Goal: Information Seeking & Learning: Learn about a topic

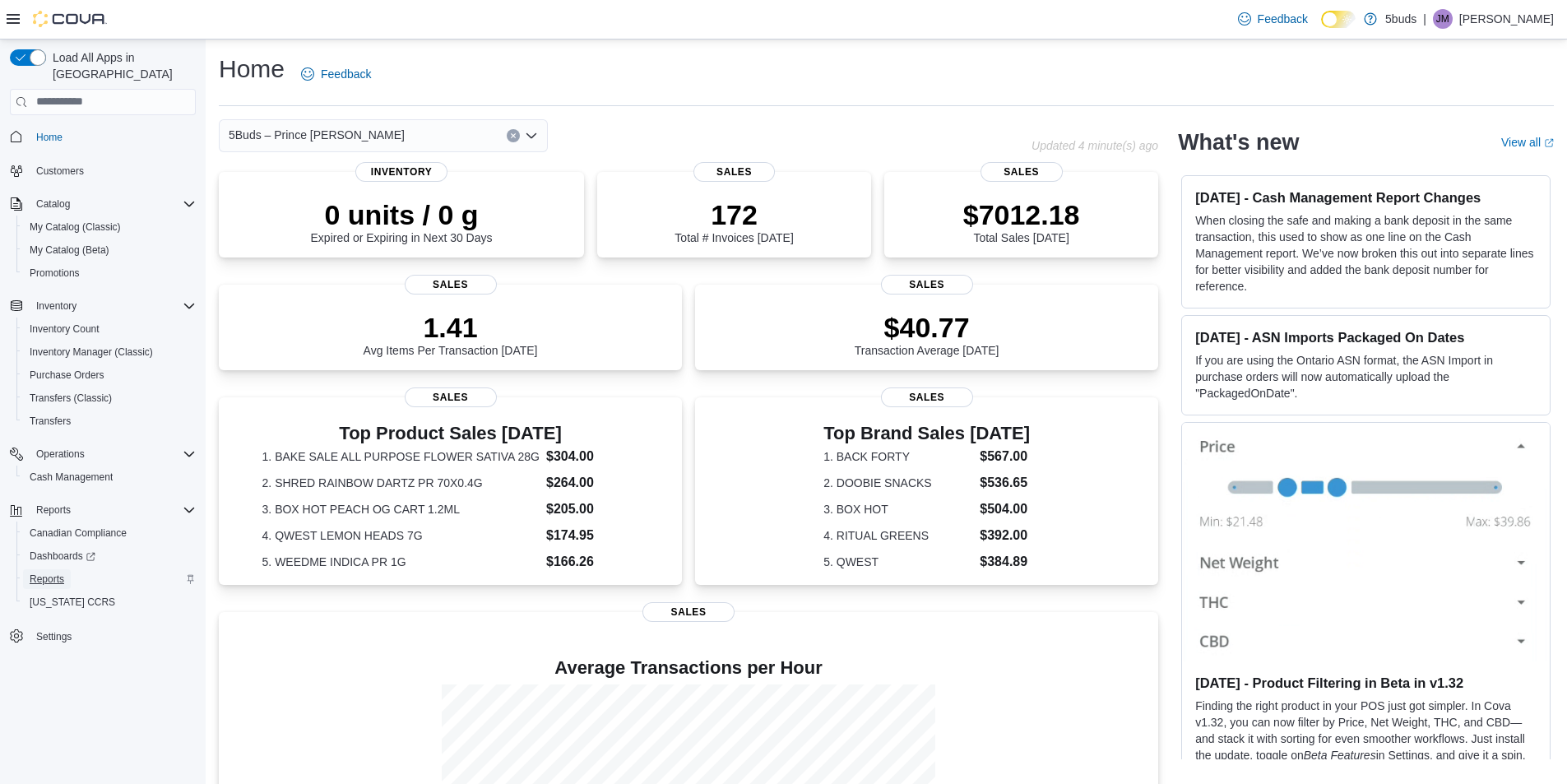
click at [52, 572] on span "Reports" at bounding box center [47, 578] width 35 height 13
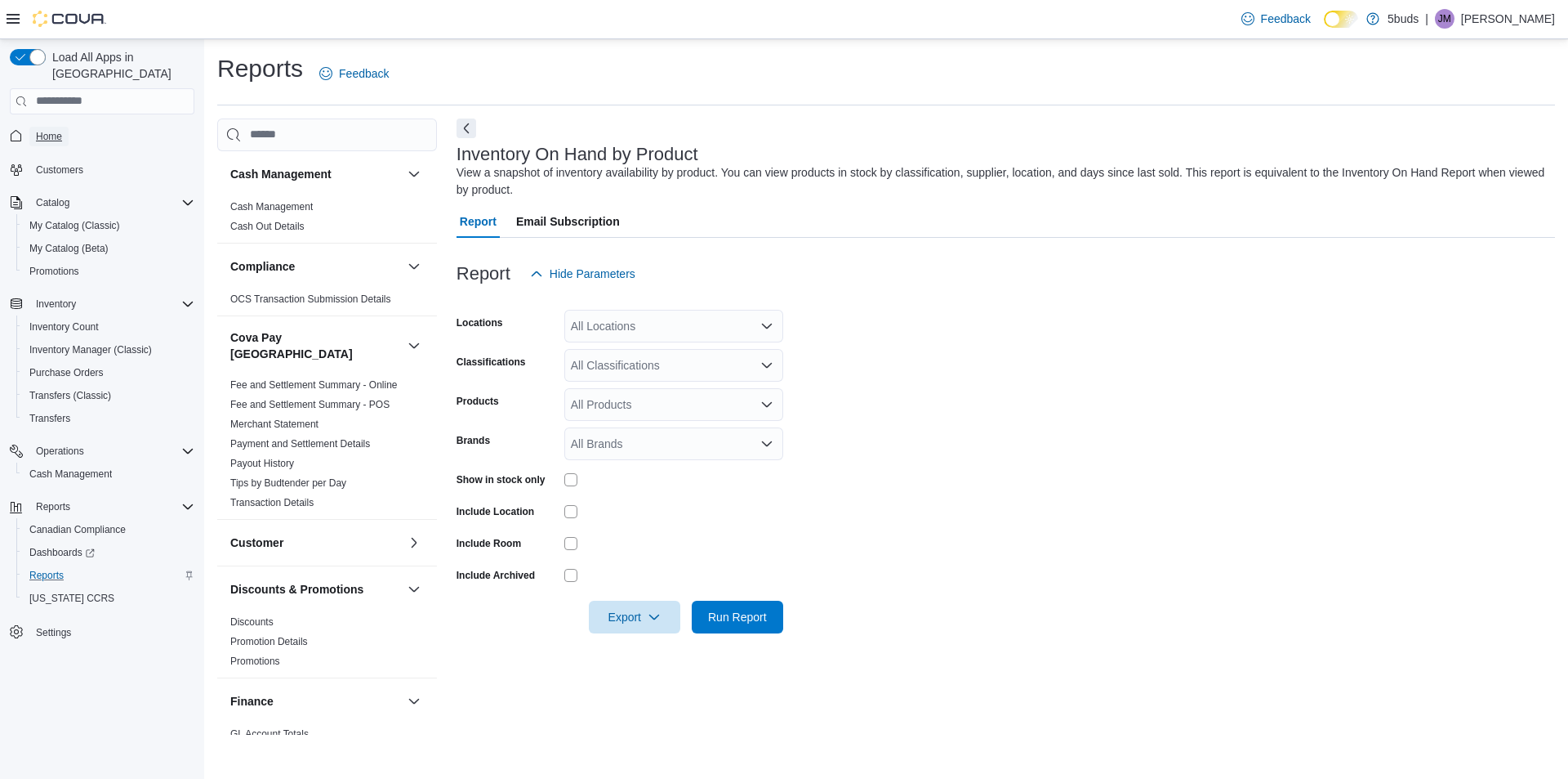
click at [57, 130] on span "Home" at bounding box center [49, 136] width 26 height 13
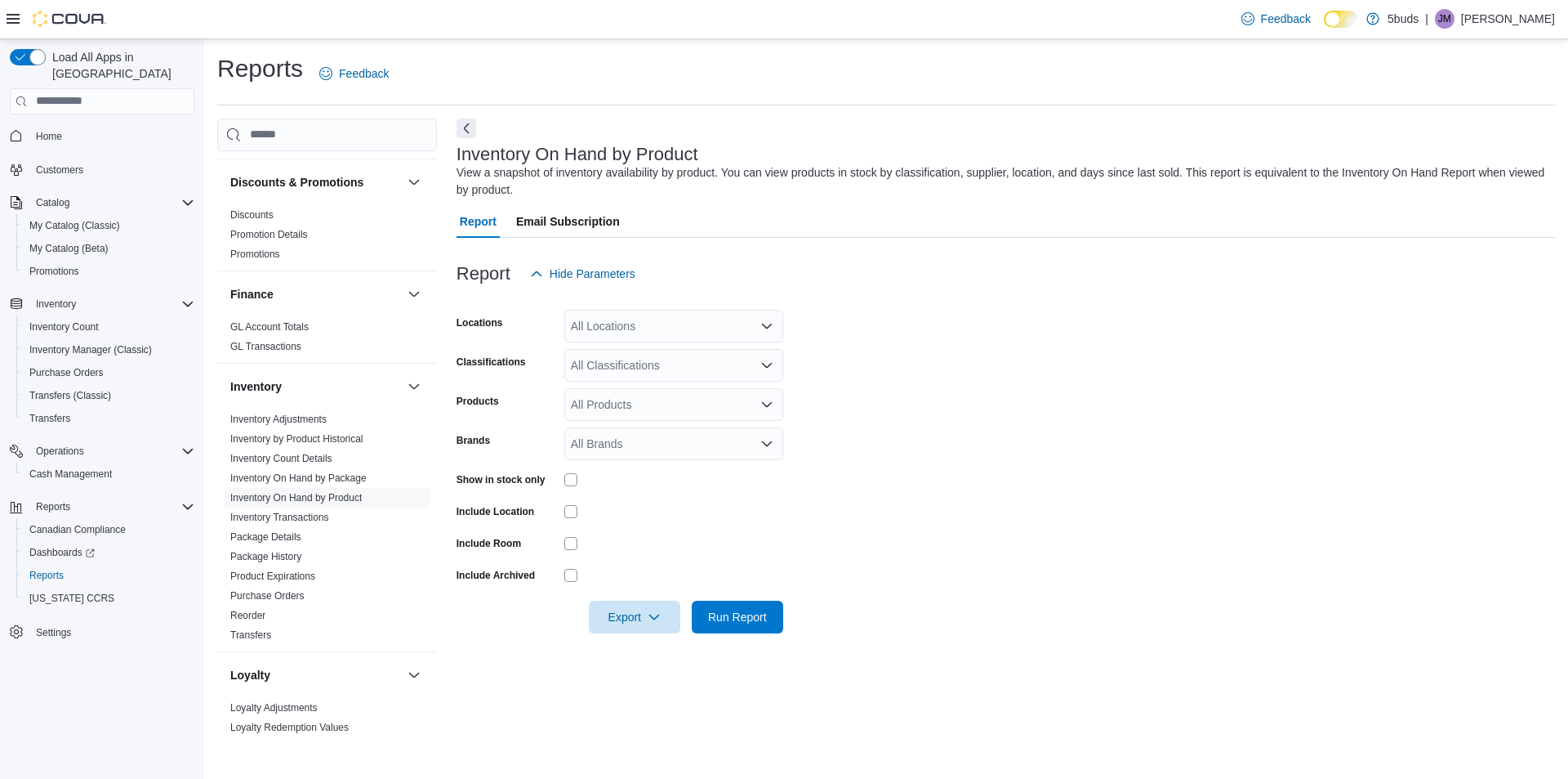
scroll to position [408, 0]
click at [739, 371] on div "All Classifications" at bounding box center [674, 365] width 219 height 33
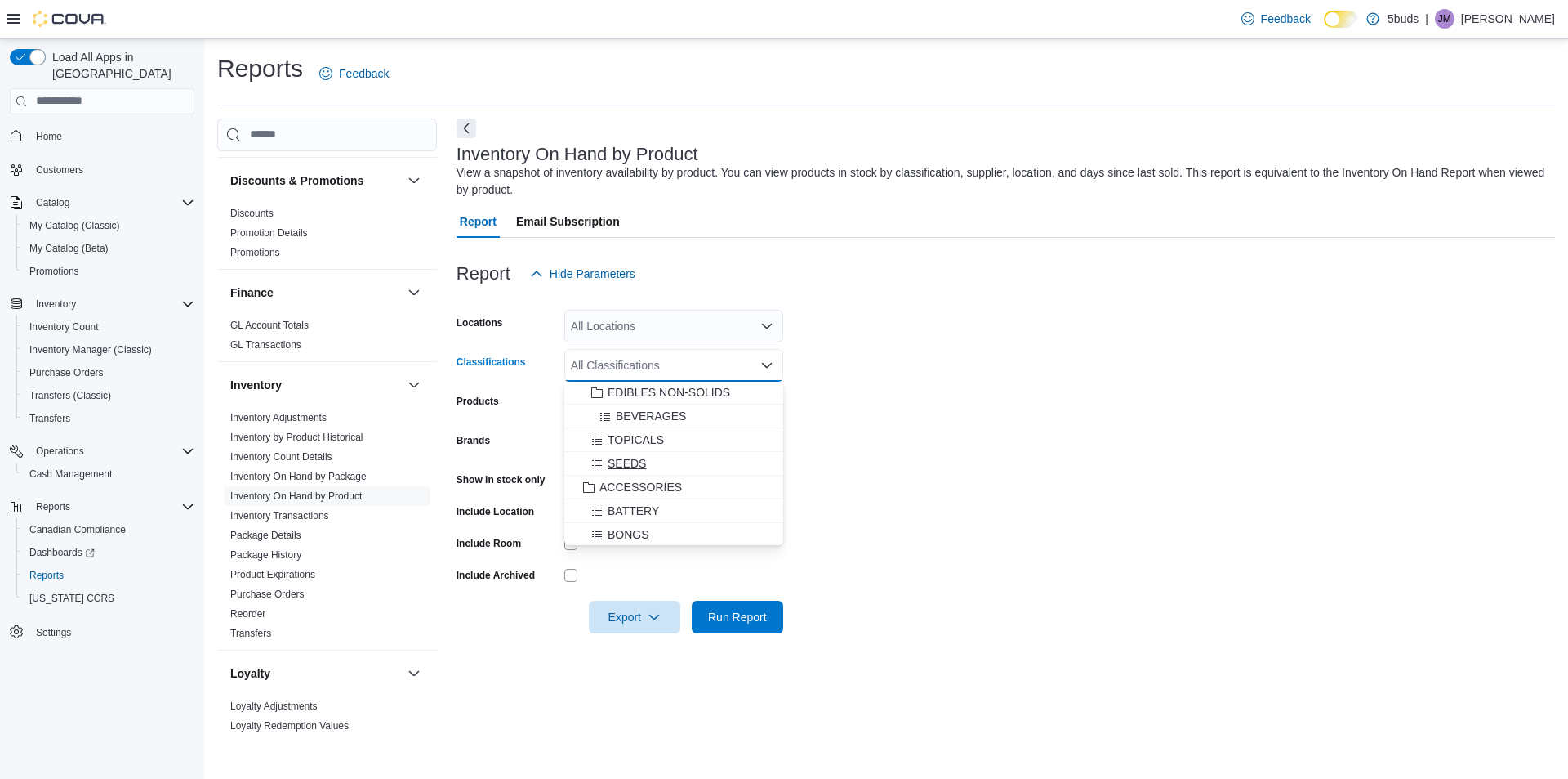
click at [665, 464] on div "SEEDS" at bounding box center [674, 463] width 199 height 16
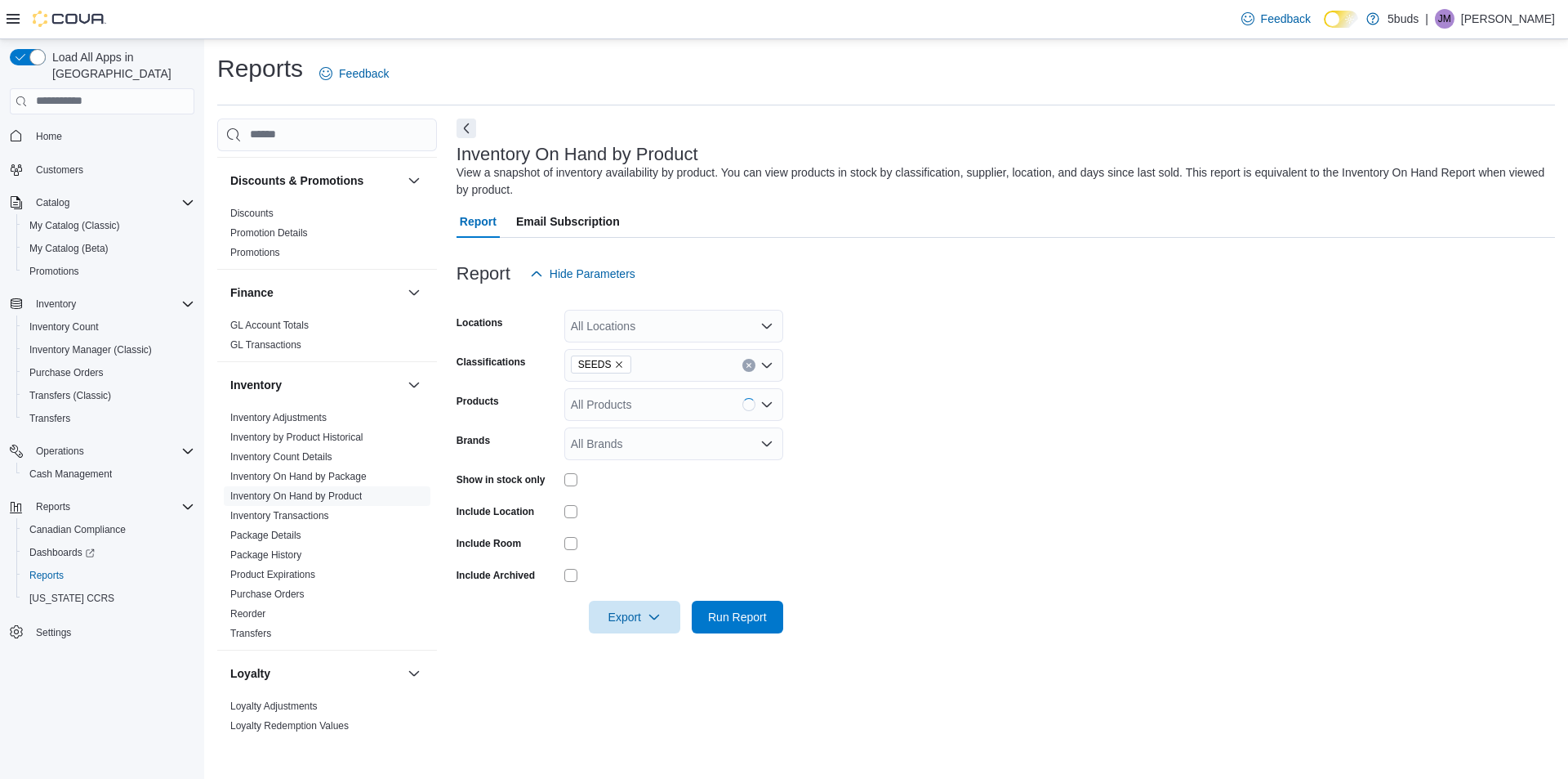
click at [929, 463] on form "Locations All Locations Classifications SEEDS Products All Products Brands All …" at bounding box center [1006, 461] width 1099 height 343
click at [685, 330] on div "All Locations" at bounding box center [674, 326] width 219 height 33
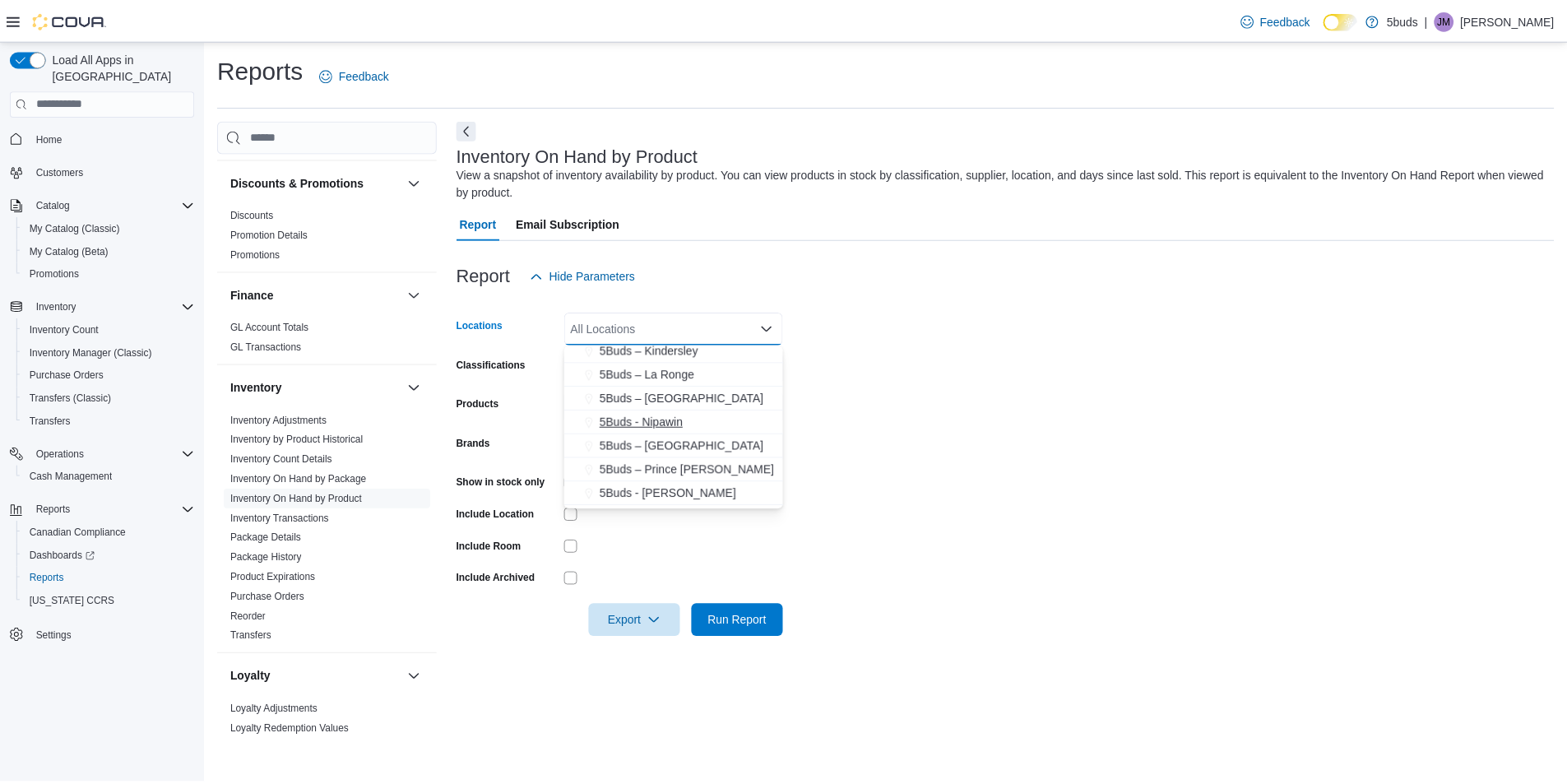
scroll to position [82, 0]
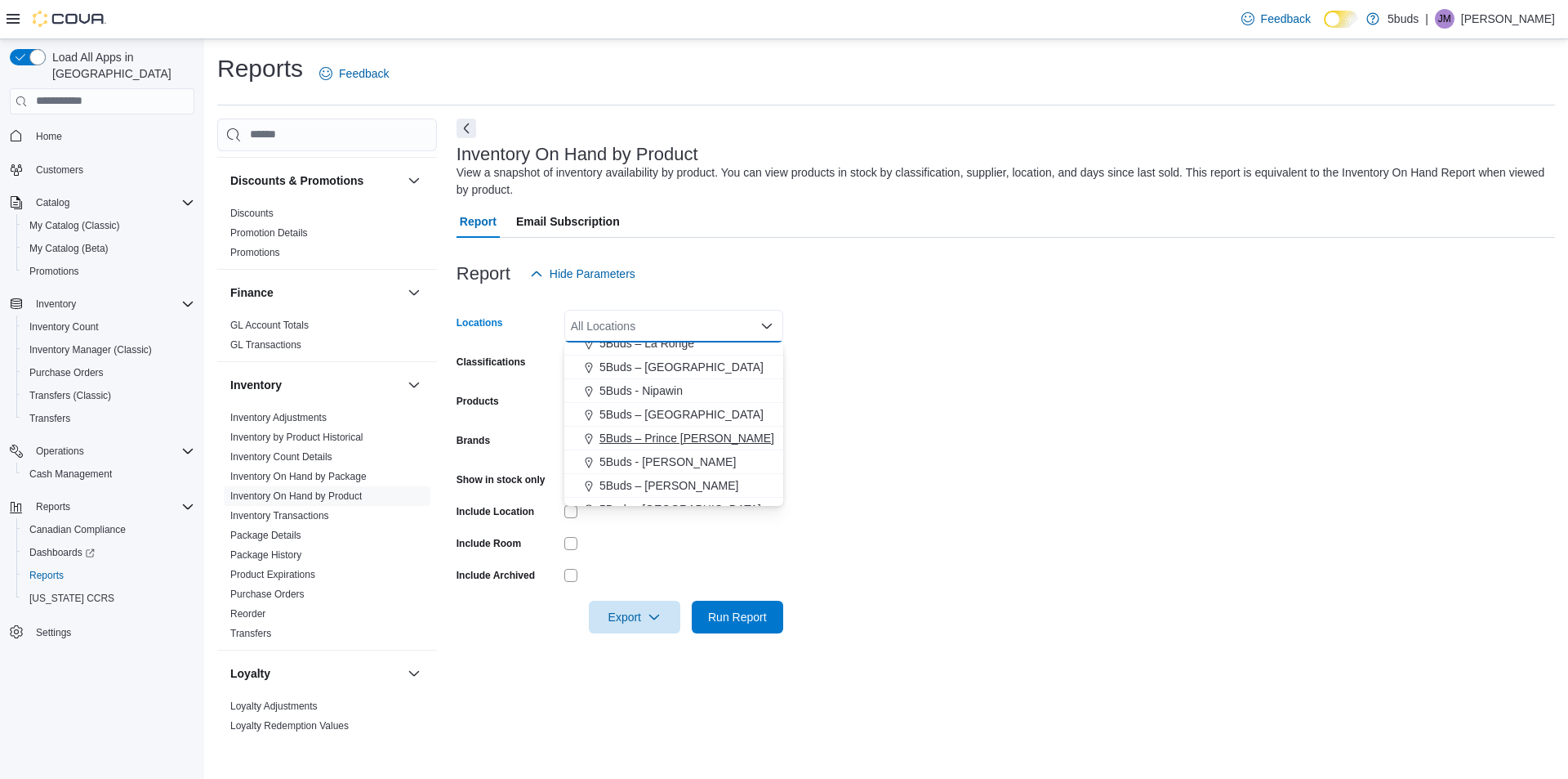
click at [694, 431] on span "5Buds – Prince [PERSON_NAME]" at bounding box center [686, 438] width 175 height 16
click at [899, 426] on form "Locations 5Buds – Prince Albert Combo box. Selected. 5Buds – Prince Albert. Pre…" at bounding box center [1006, 461] width 1099 height 343
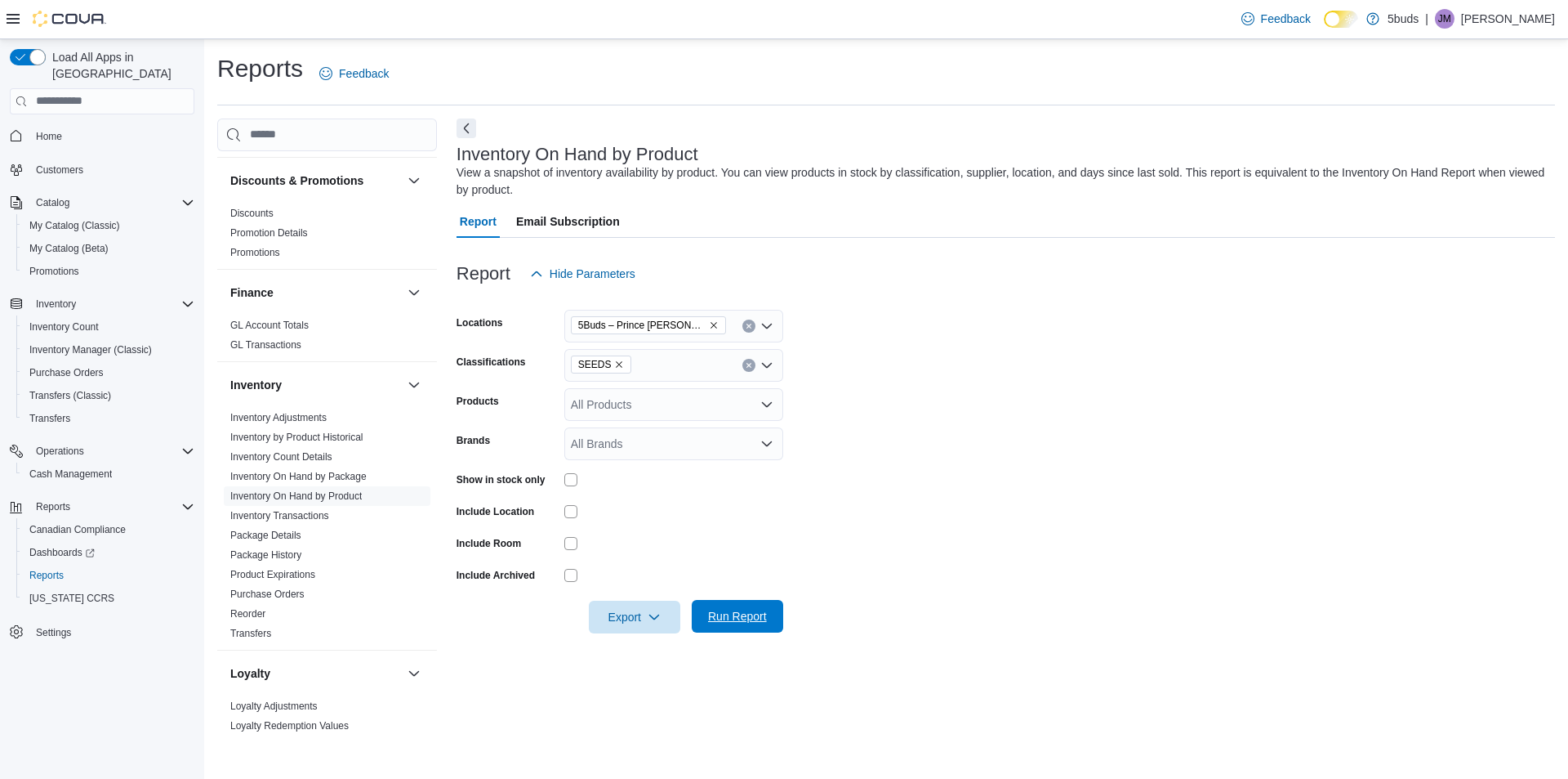
click at [756, 630] on span "Run Report" at bounding box center [738, 616] width 72 height 33
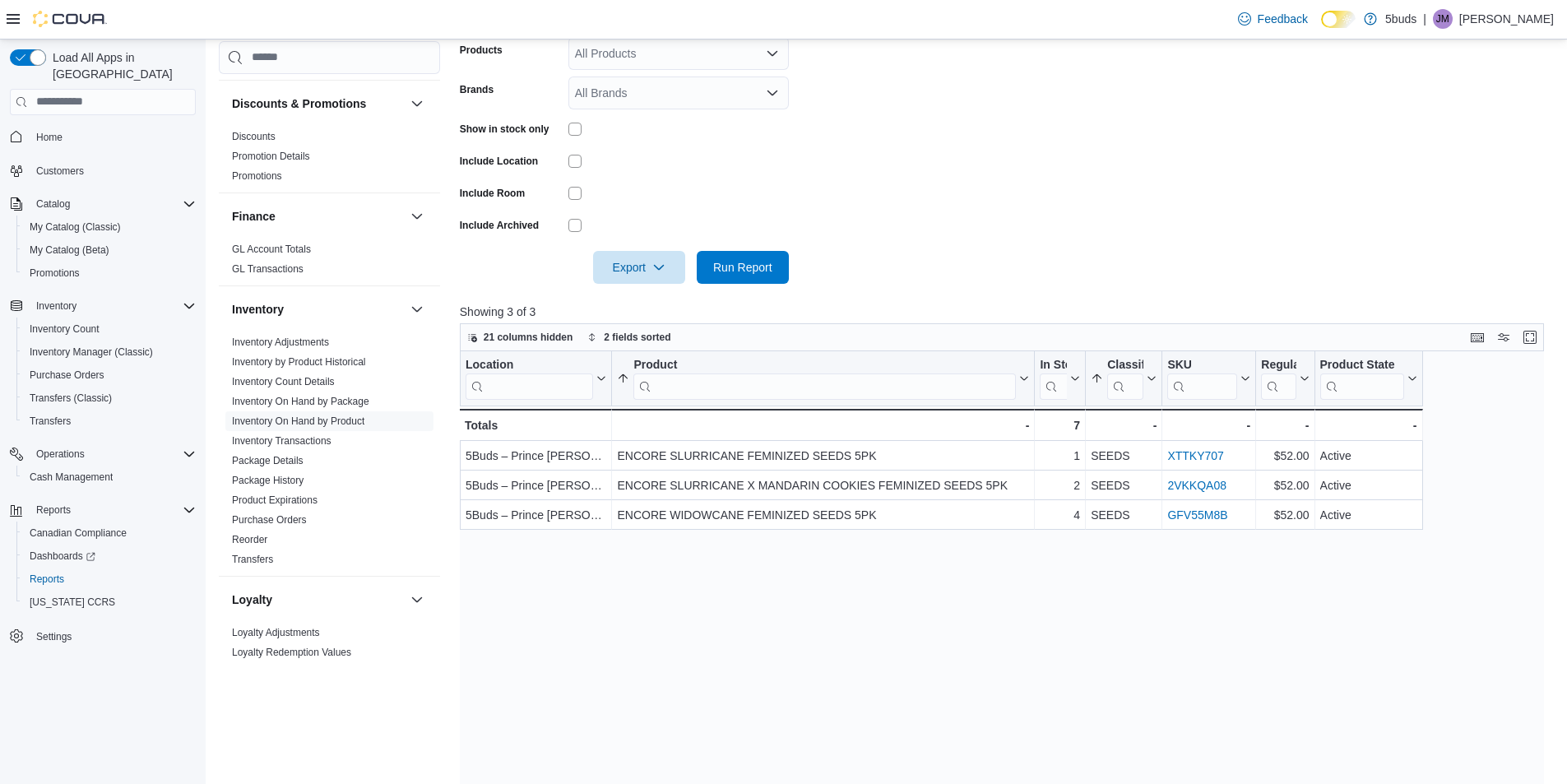
scroll to position [329, 0]
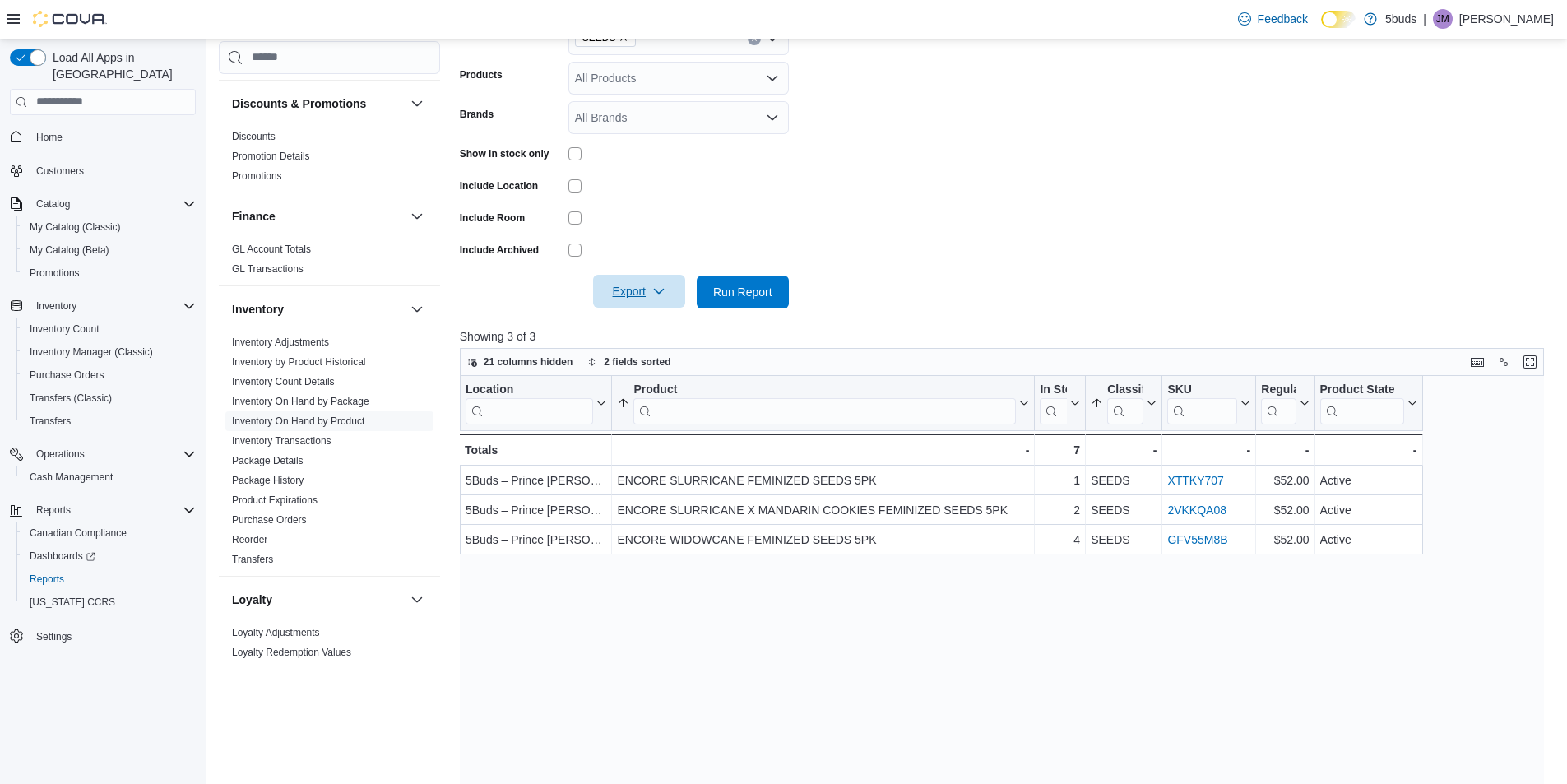
click at [643, 305] on span "Export" at bounding box center [639, 291] width 73 height 33
click at [652, 334] on button "Export to Excel" at bounding box center [642, 325] width 94 height 33
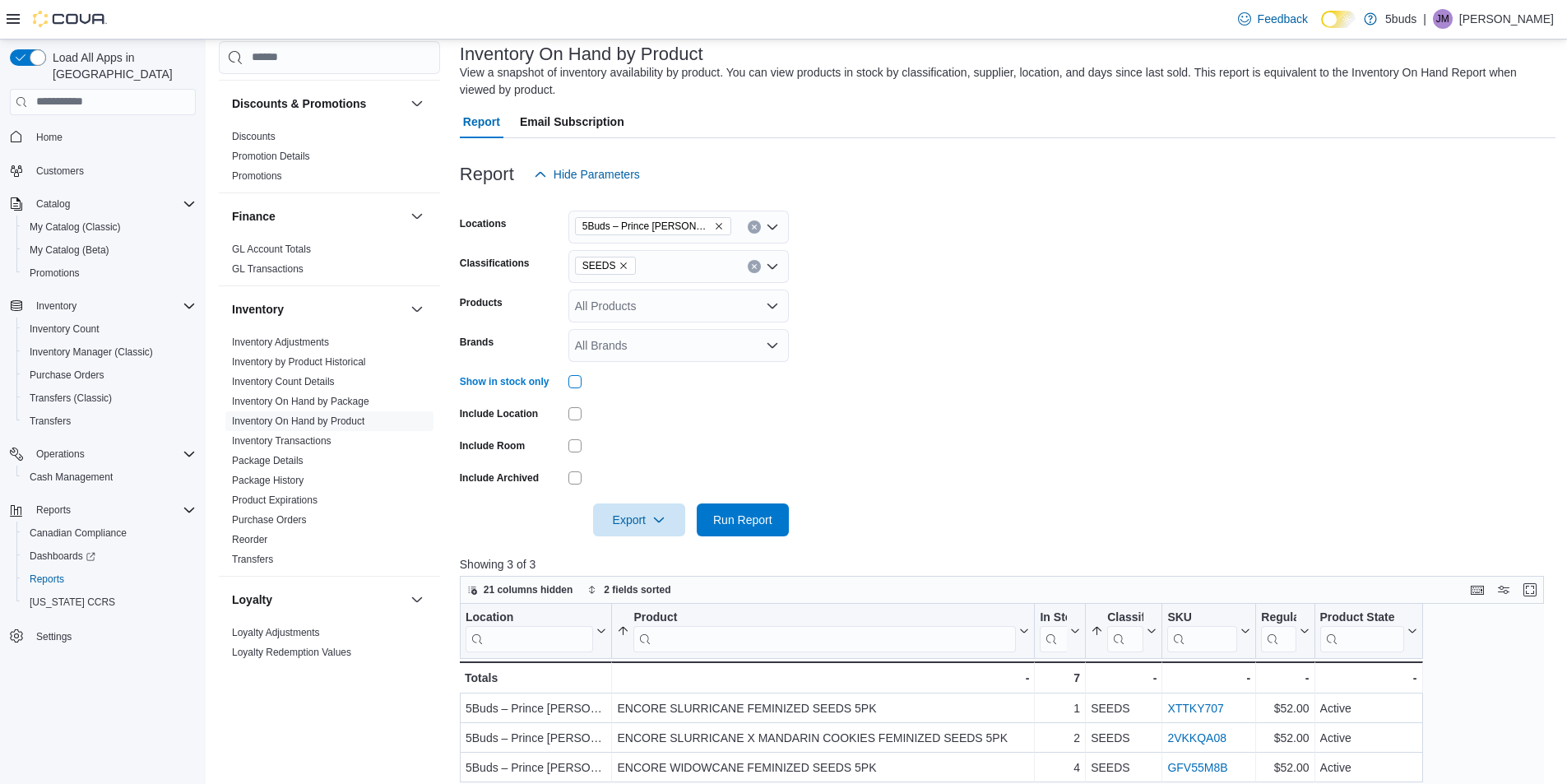
scroll to position [82, 0]
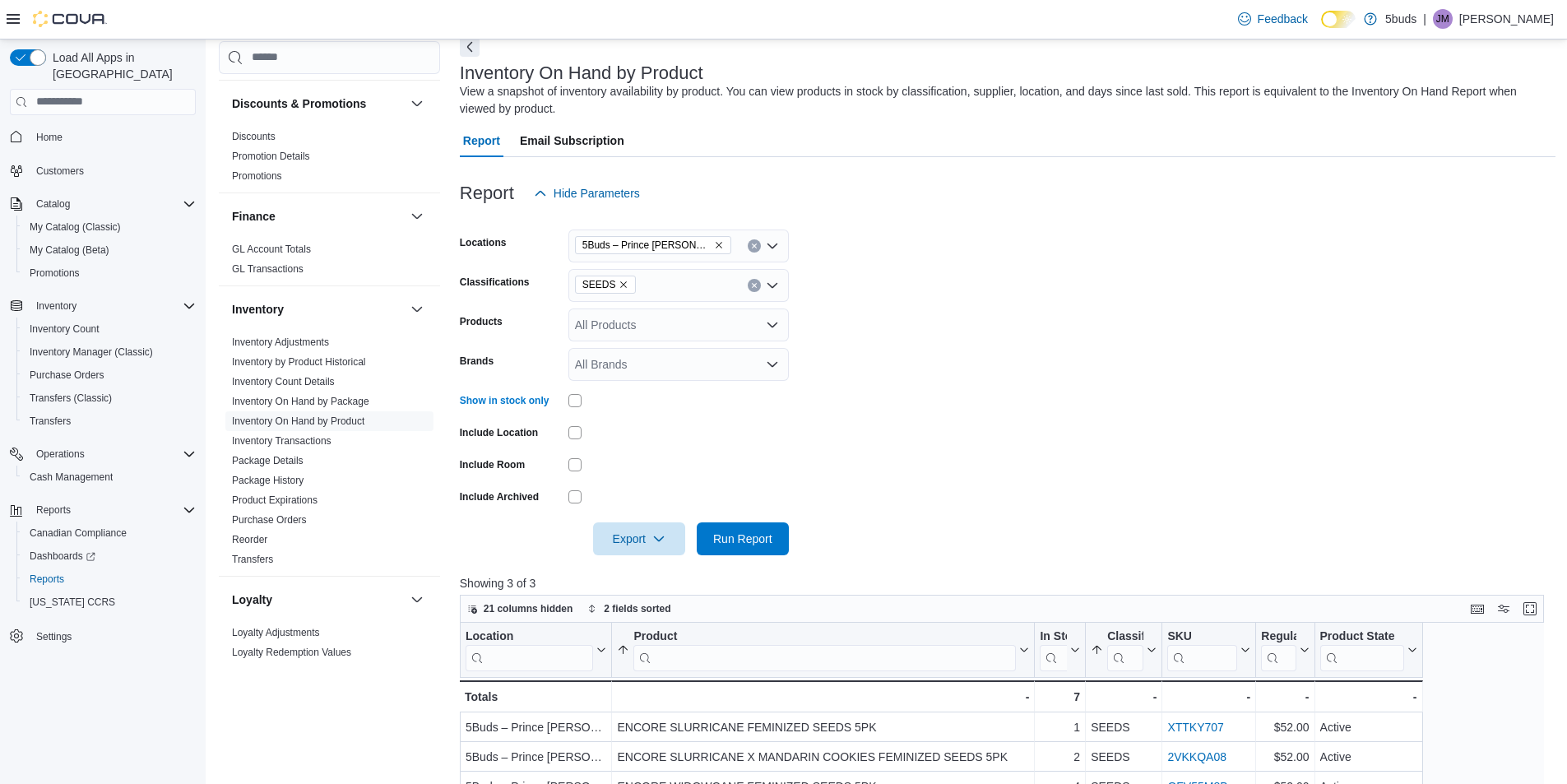
click at [751, 287] on icon "Clear input" at bounding box center [753, 285] width 4 height 4
click at [740, 289] on div "All Classifications Combo box. Selected. Combo box input. All Classifications. …" at bounding box center [679, 286] width 221 height 33
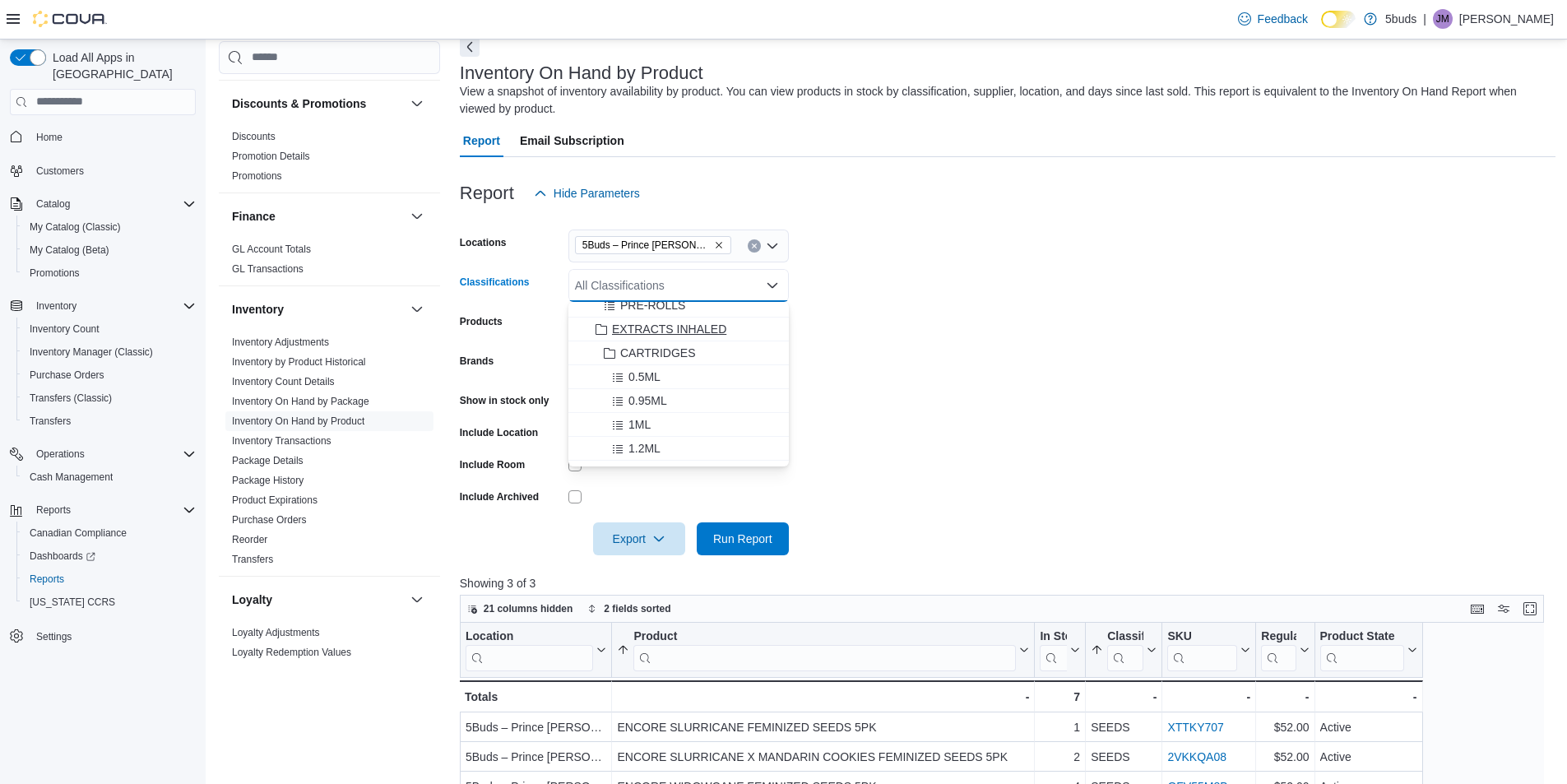
scroll to position [164, 0]
click at [661, 357] on div "28G" at bounding box center [679, 363] width 201 height 16
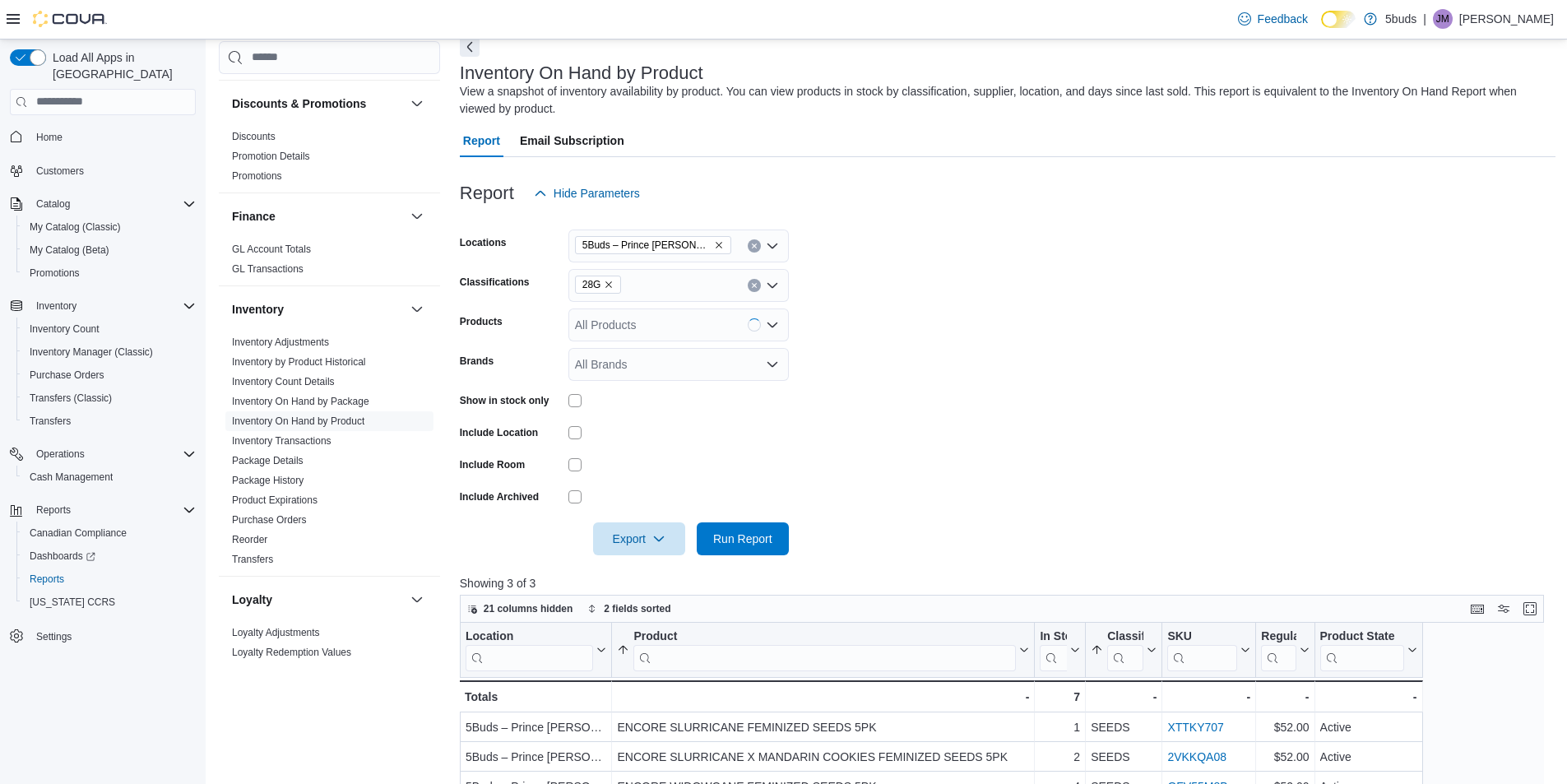
click at [940, 325] on form "Locations 5Buds – Prince Albert Classifications 28G Products All Products Brand…" at bounding box center [1008, 382] width 1096 height 345
click at [741, 556] on div at bounding box center [1008, 564] width 1096 height 20
click at [741, 554] on span "Run Report" at bounding box center [743, 537] width 73 height 33
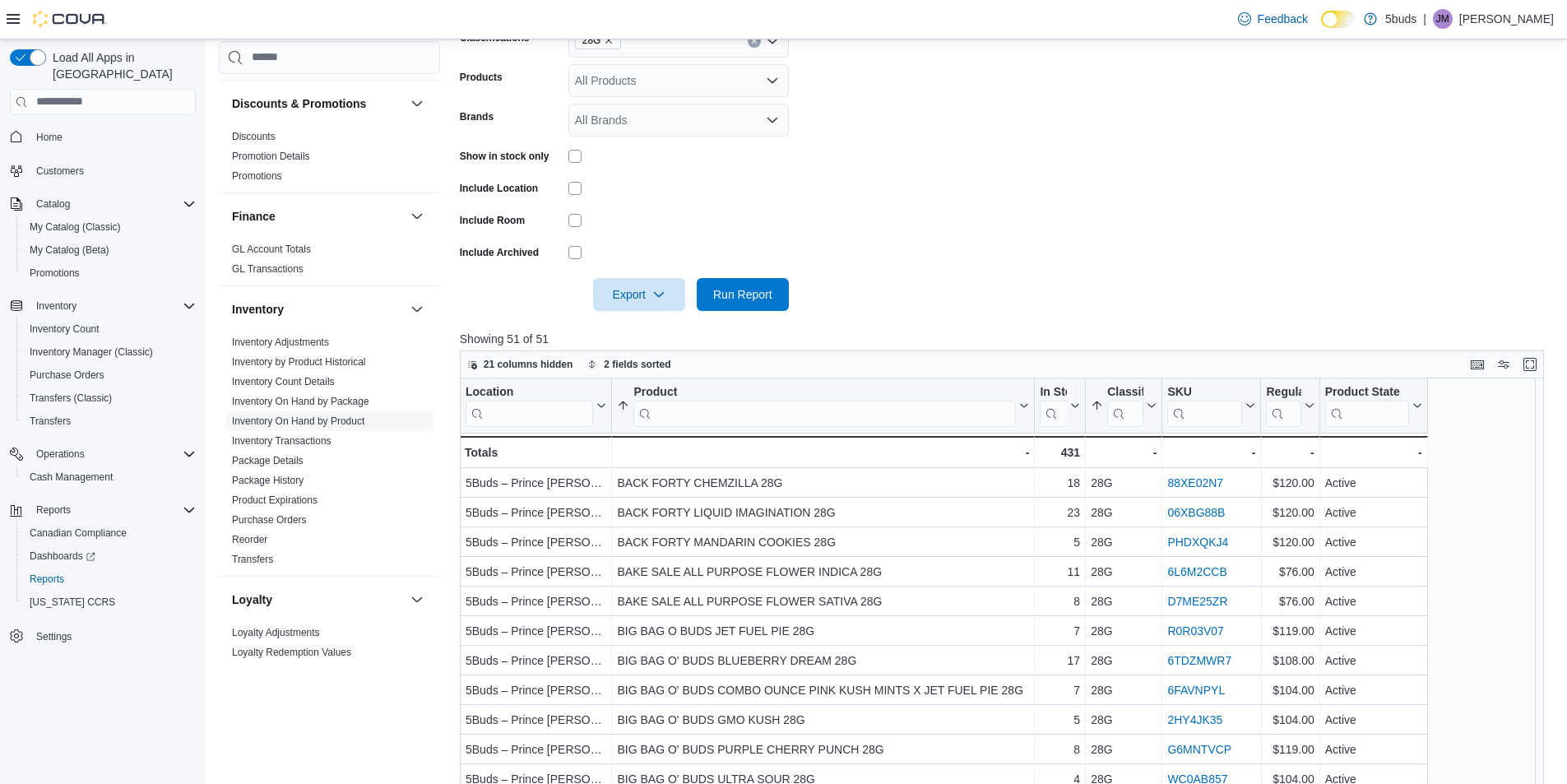
scroll to position [329, 0]
click at [659, 294] on icon "button" at bounding box center [658, 291] width 13 height 13
click at [665, 322] on span "Export to Excel" at bounding box center [642, 325] width 74 height 13
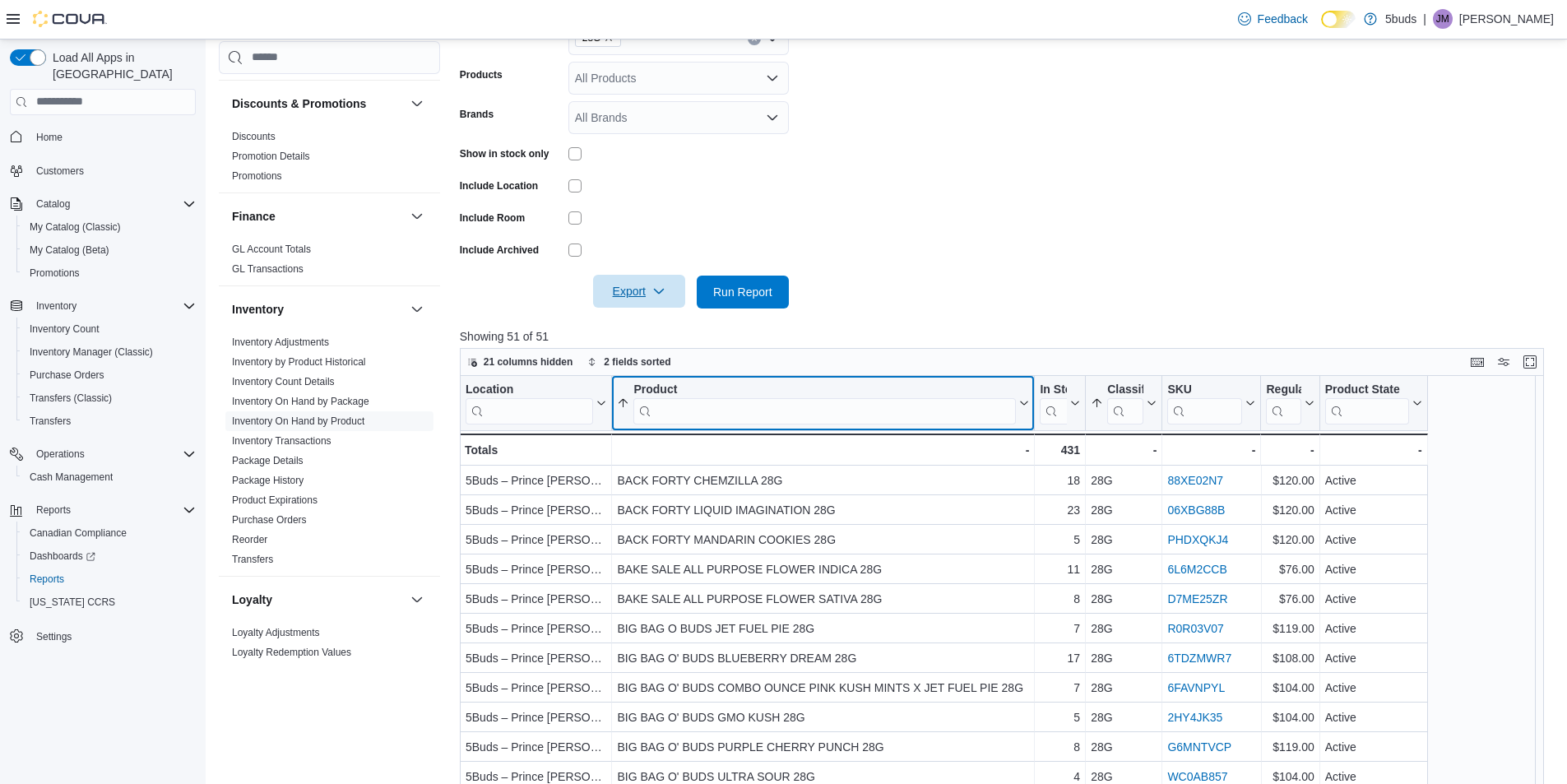
click at [807, 415] on input "search" at bounding box center [825, 410] width 383 height 26
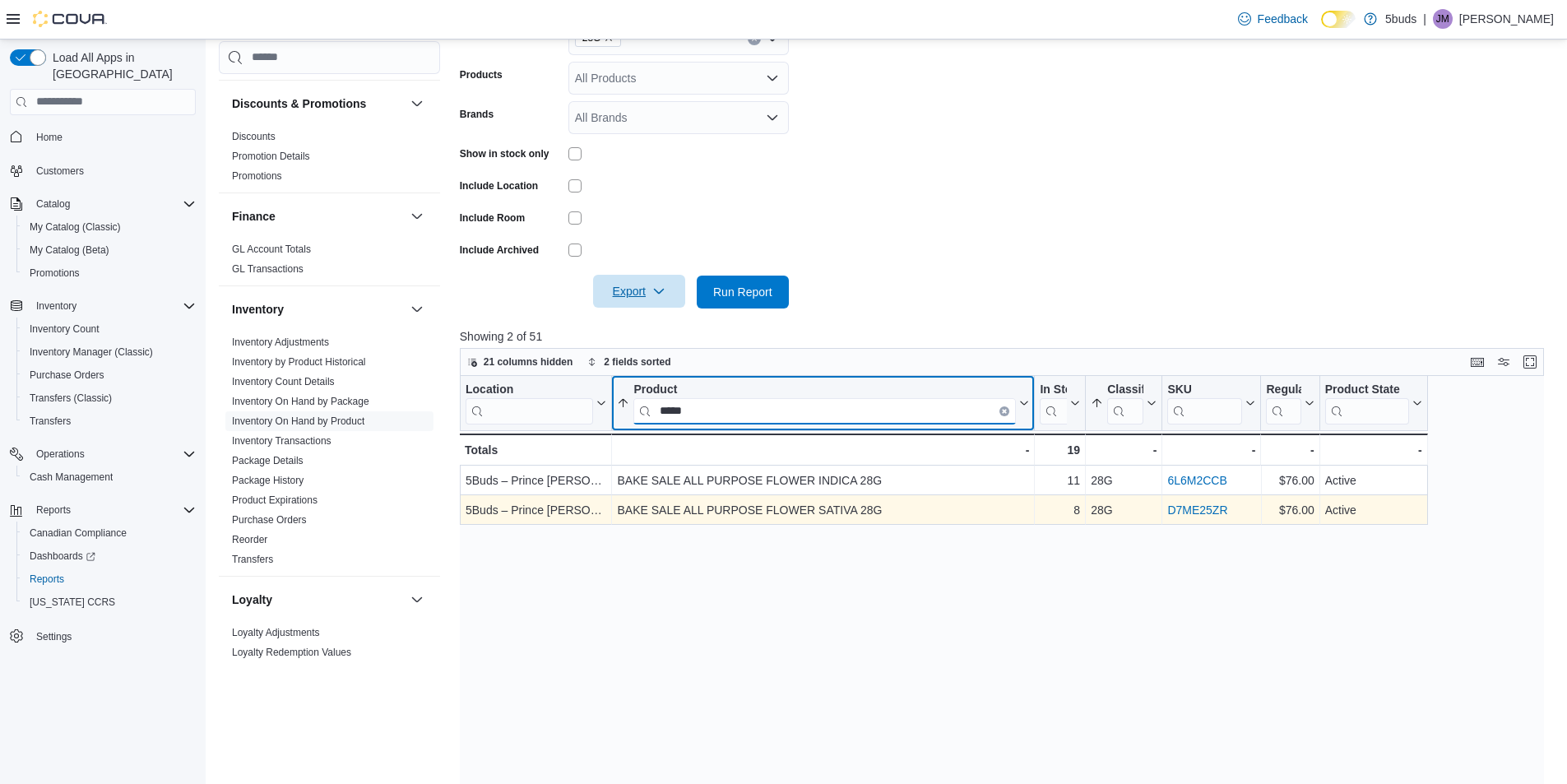
type input "****"
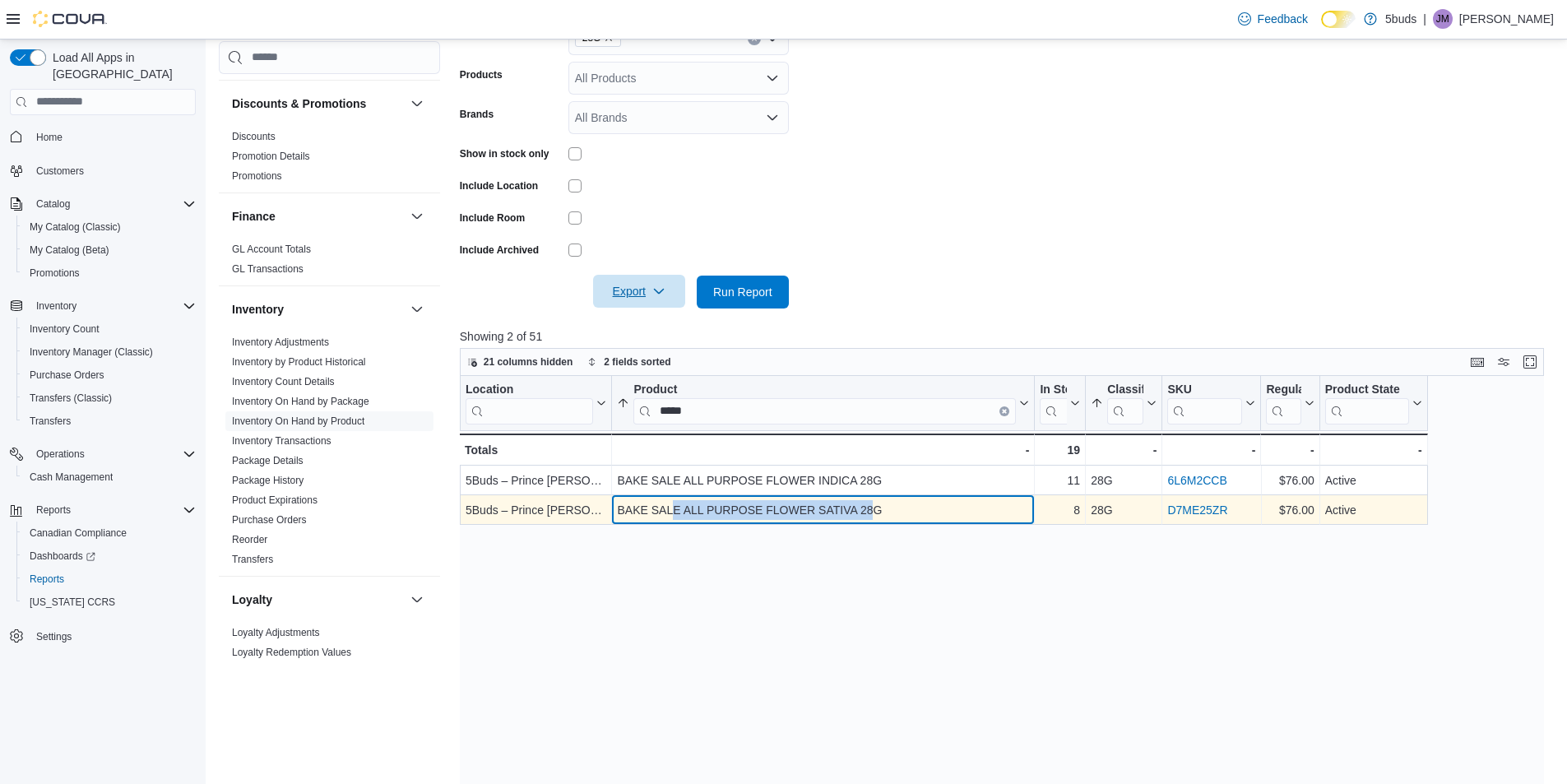
drag, startPoint x: 876, startPoint y: 508, endPoint x: 672, endPoint y: 515, distance: 204.1
click at [672, 515] on div "BAKE SALE ALL PURPOSE FLOWER SATIVA 28G" at bounding box center [823, 510] width 412 height 20
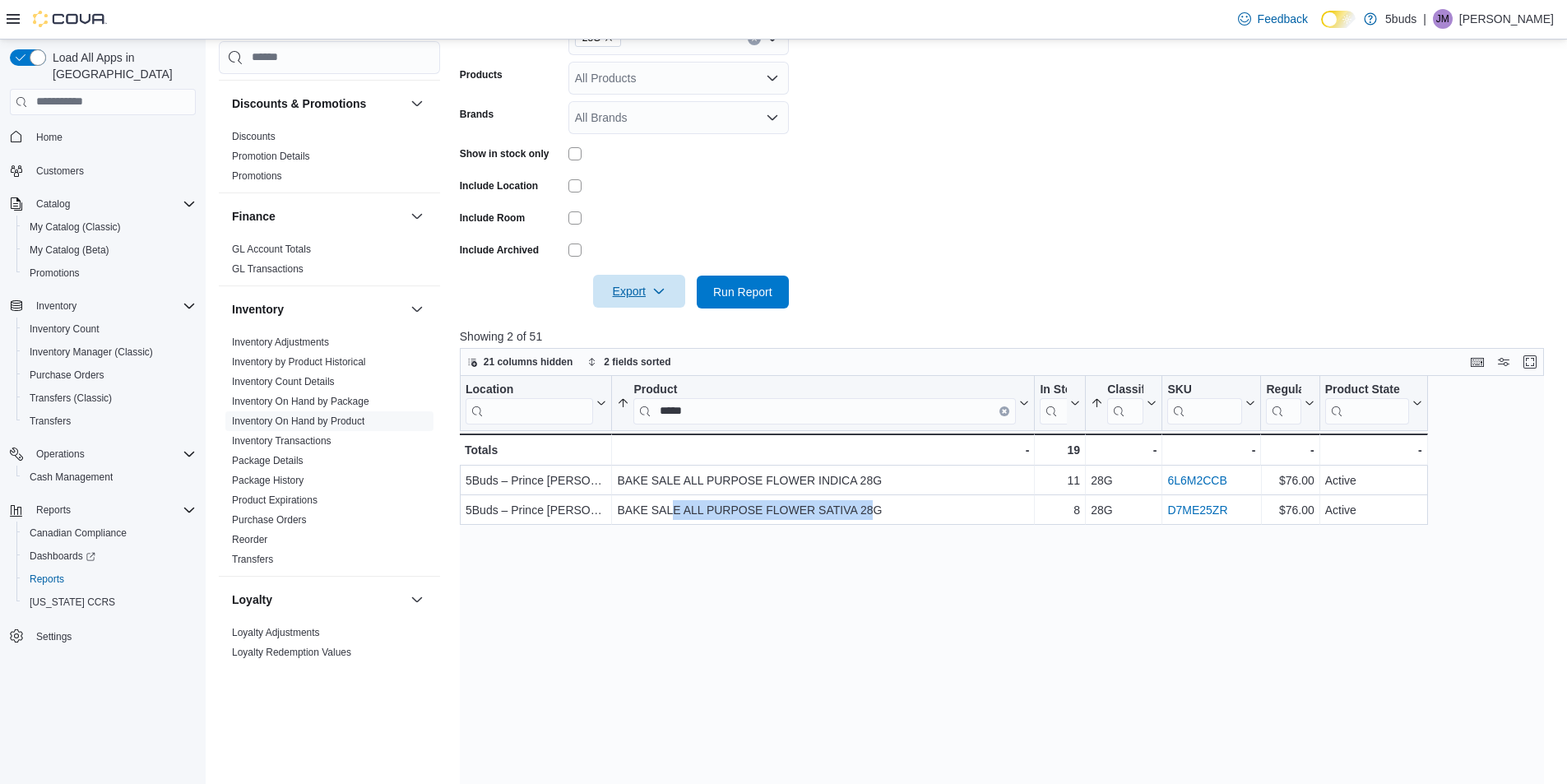
click at [626, 537] on div "Location Click to view column header actions Product **** Sorted by Product, as…" at bounding box center [1008, 675] width 1096 height 599
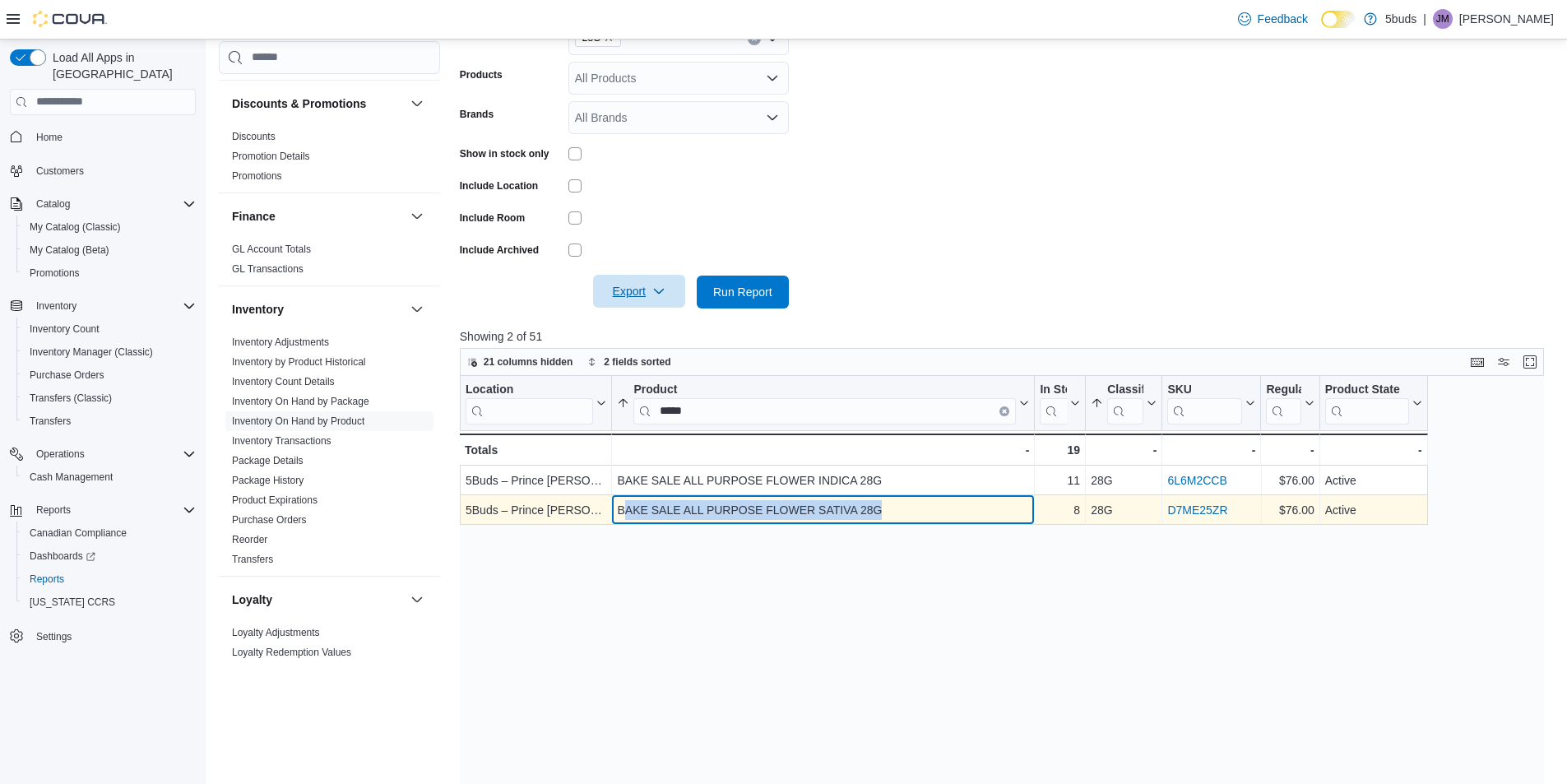
drag, startPoint x: 622, startPoint y: 512, endPoint x: 859, endPoint y: 511, distance: 237.0
click at [887, 506] on div "BAKE SALE ALL PURPOSE FLOWER SATIVA 28G" at bounding box center [823, 510] width 412 height 20
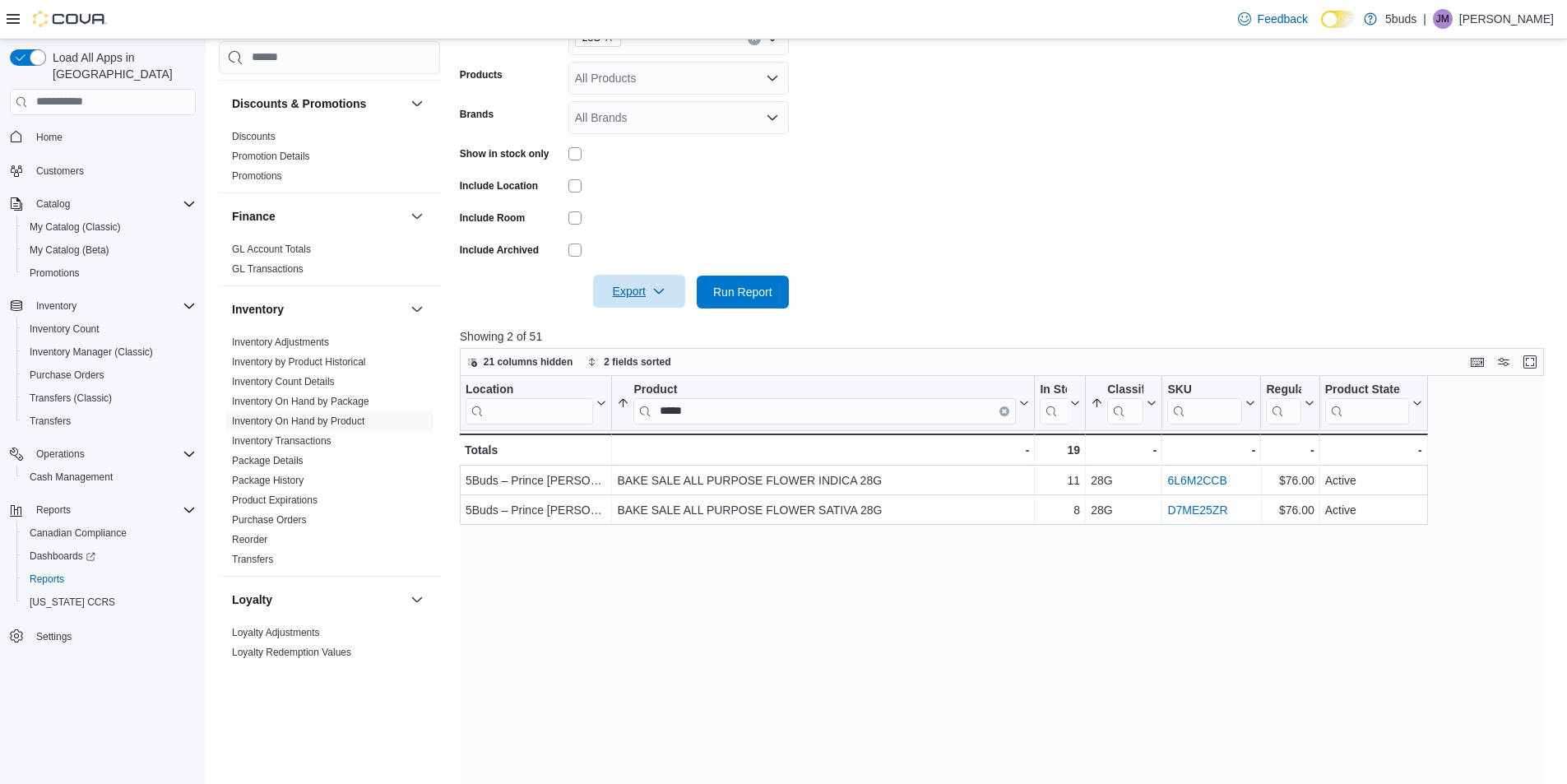
click at [691, 535] on div "Location Click to view column header actions Product **** Sorted by Product, as…" at bounding box center [1008, 675] width 1096 height 599
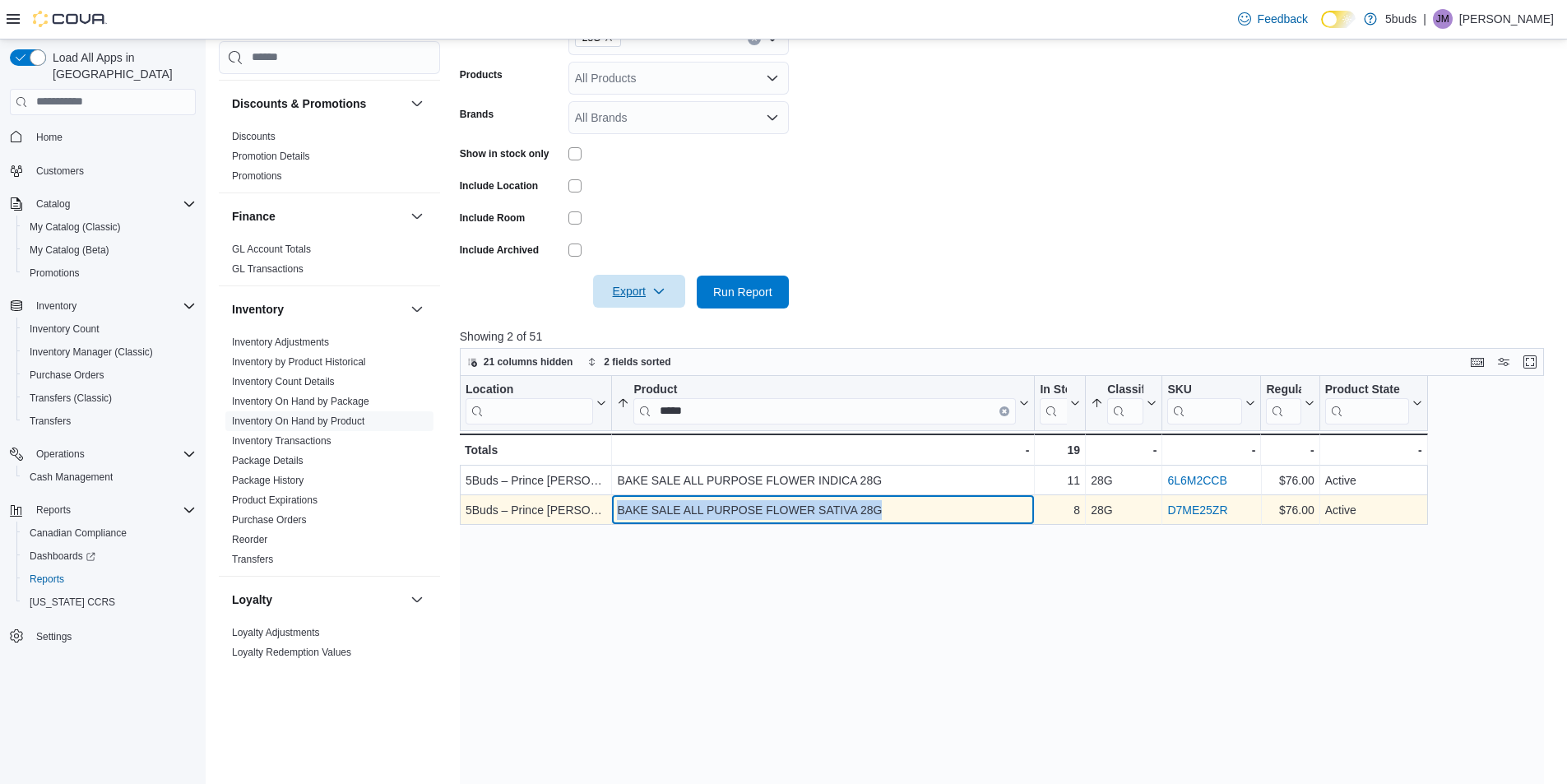
drag, startPoint x: 617, startPoint y: 508, endPoint x: 932, endPoint y: 518, distance: 315.2
click at [932, 518] on div "BAKE SALE ALL PURPOSE FLOWER SATIVA 28G" at bounding box center [823, 510] width 412 height 20
copy div "BAKE SALE ALL PURPOSE FLOWER SATIVA 28G"
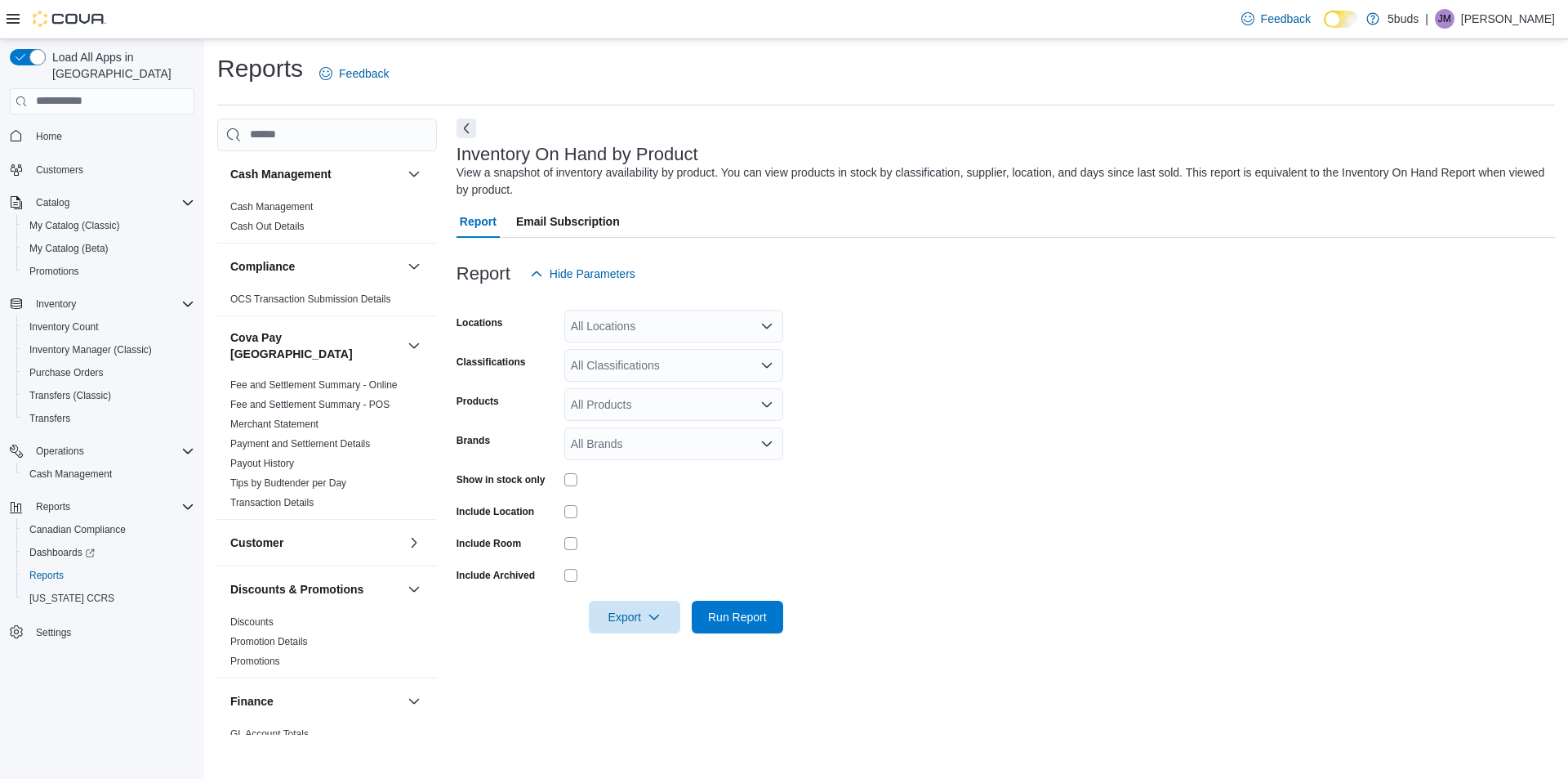
click at [80, 126] on span "Home" at bounding box center [112, 136] width 165 height 21
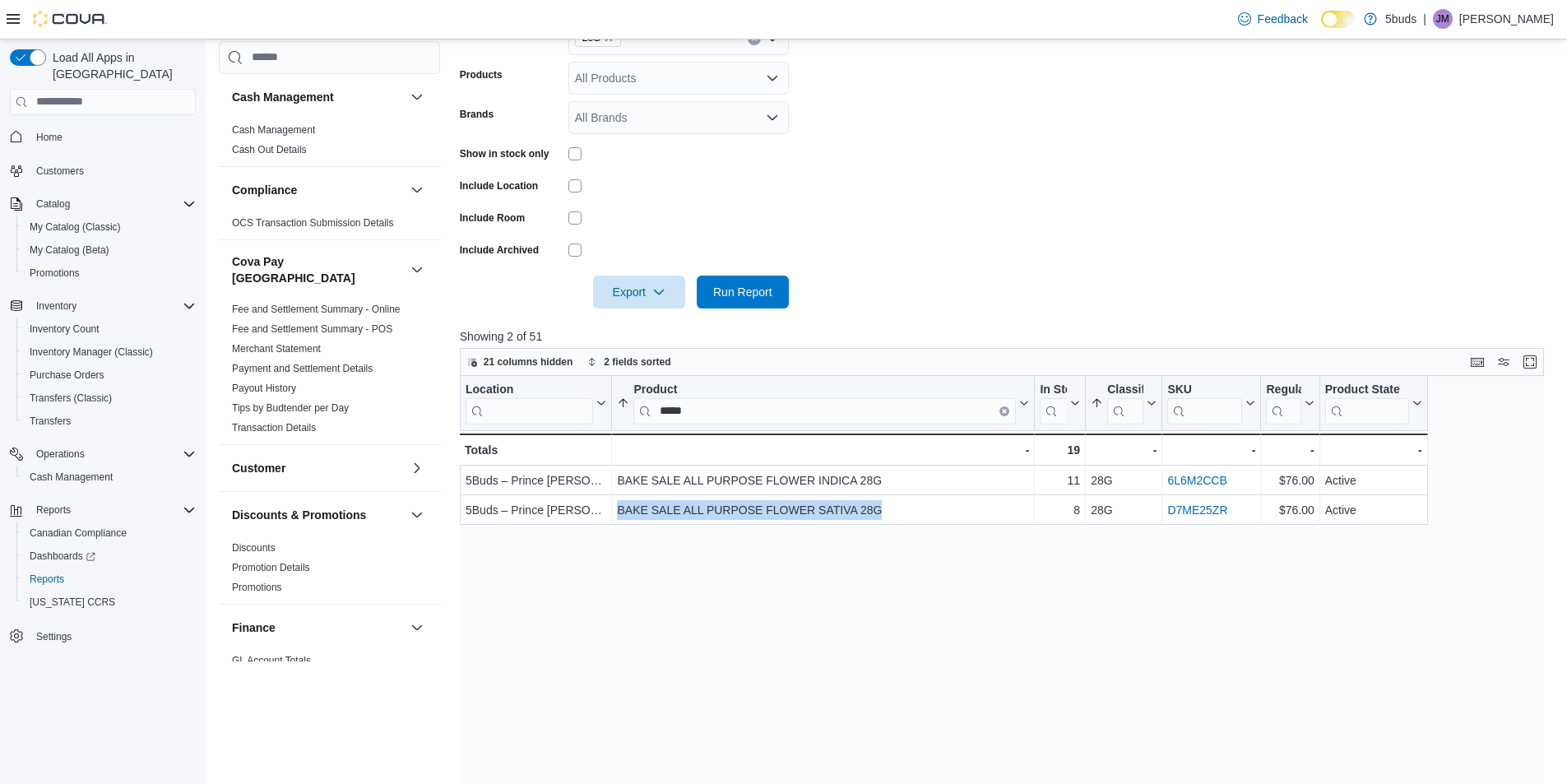
scroll to position [411, 0]
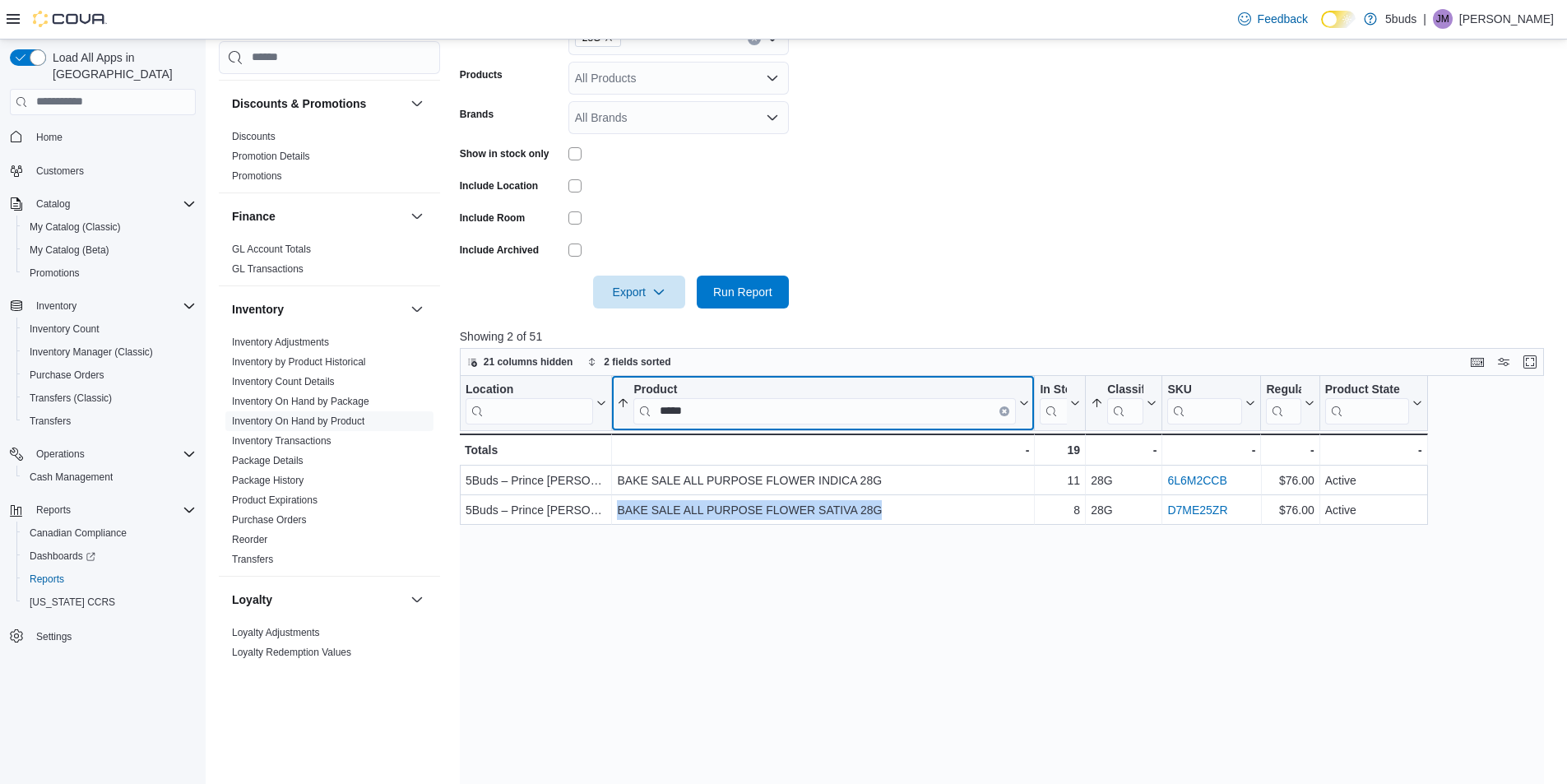
click at [1003, 412] on icon "Clear input" at bounding box center [1004, 410] width 3 height 3
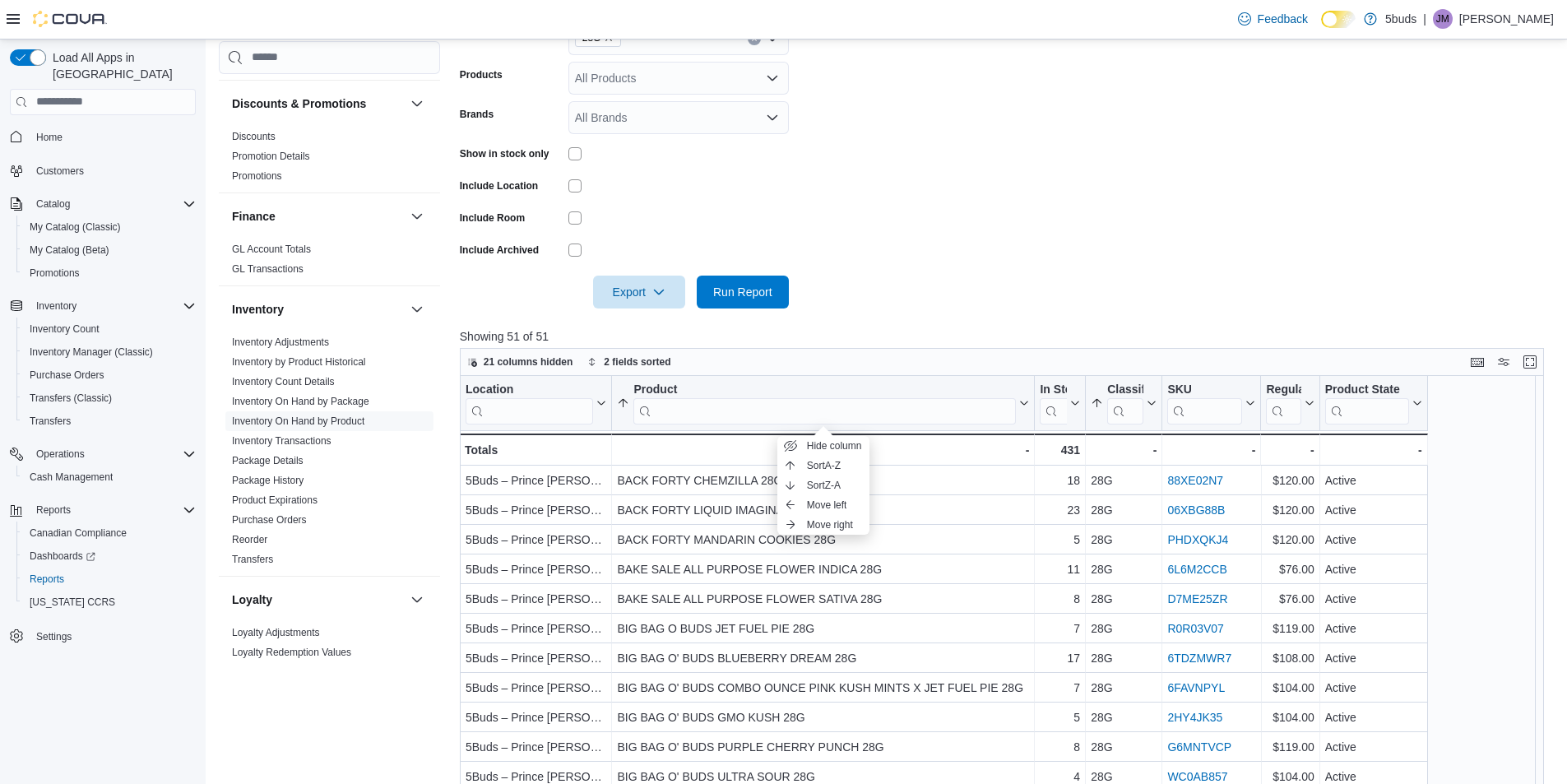
scroll to position [82, 0]
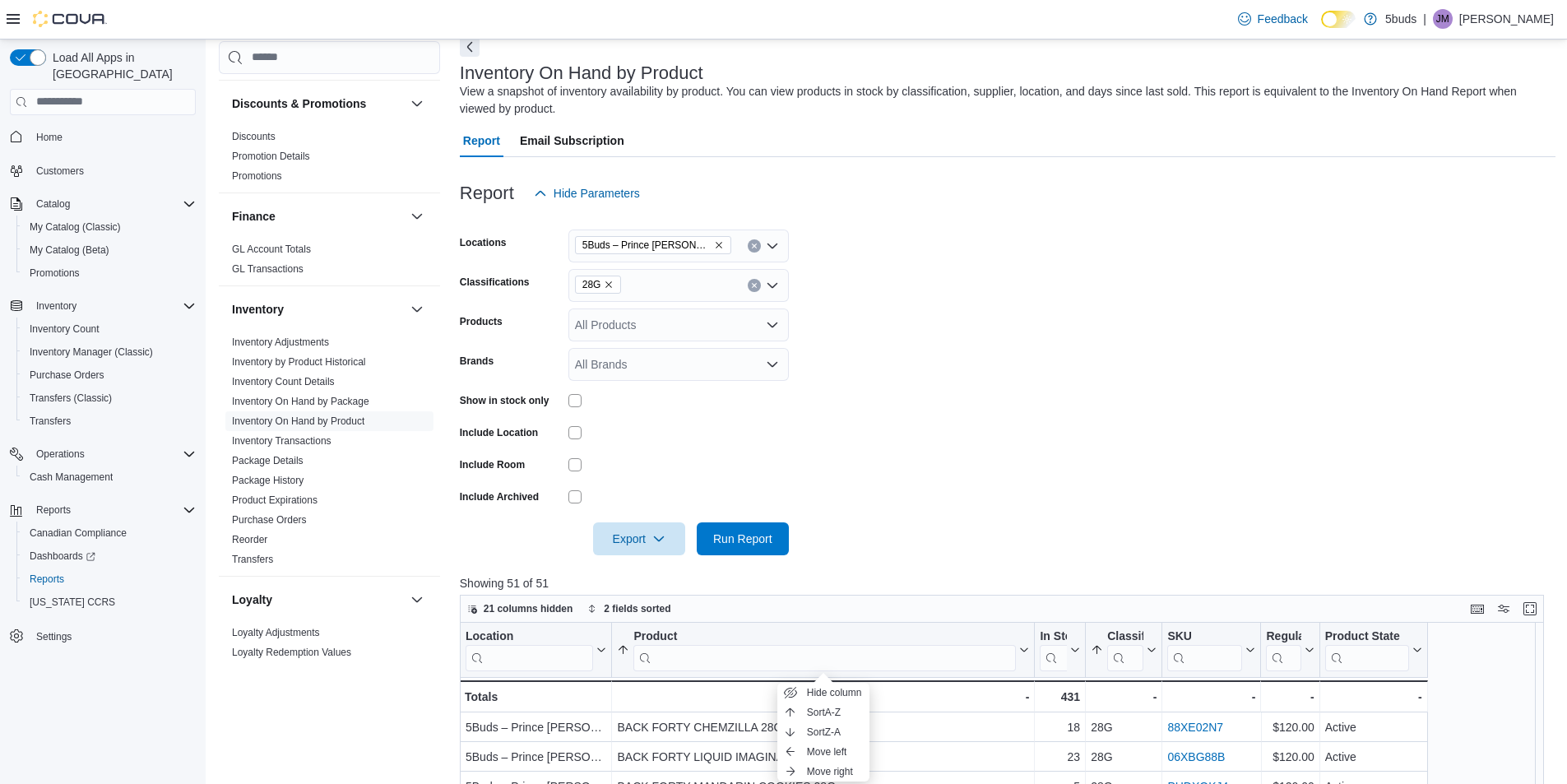
click at [609, 280] on icon "Remove 28G from selection in this group" at bounding box center [608, 284] width 10 height 10
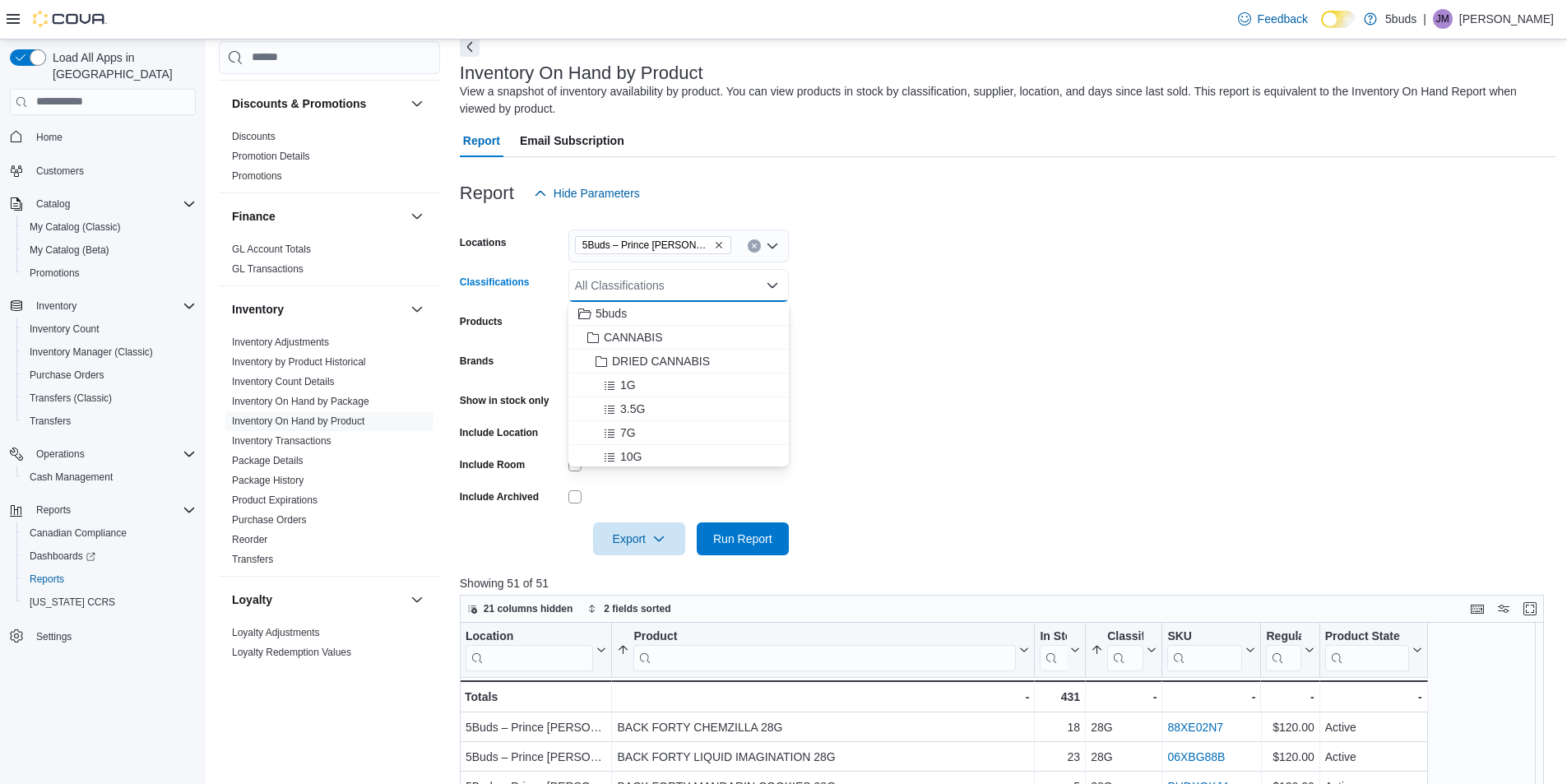
click at [823, 436] on form "Locations 5Buds – Prince [PERSON_NAME] Classifications All Classifications Comb…" at bounding box center [1008, 382] width 1096 height 345
click at [767, 540] on span "Run Report" at bounding box center [743, 538] width 59 height 16
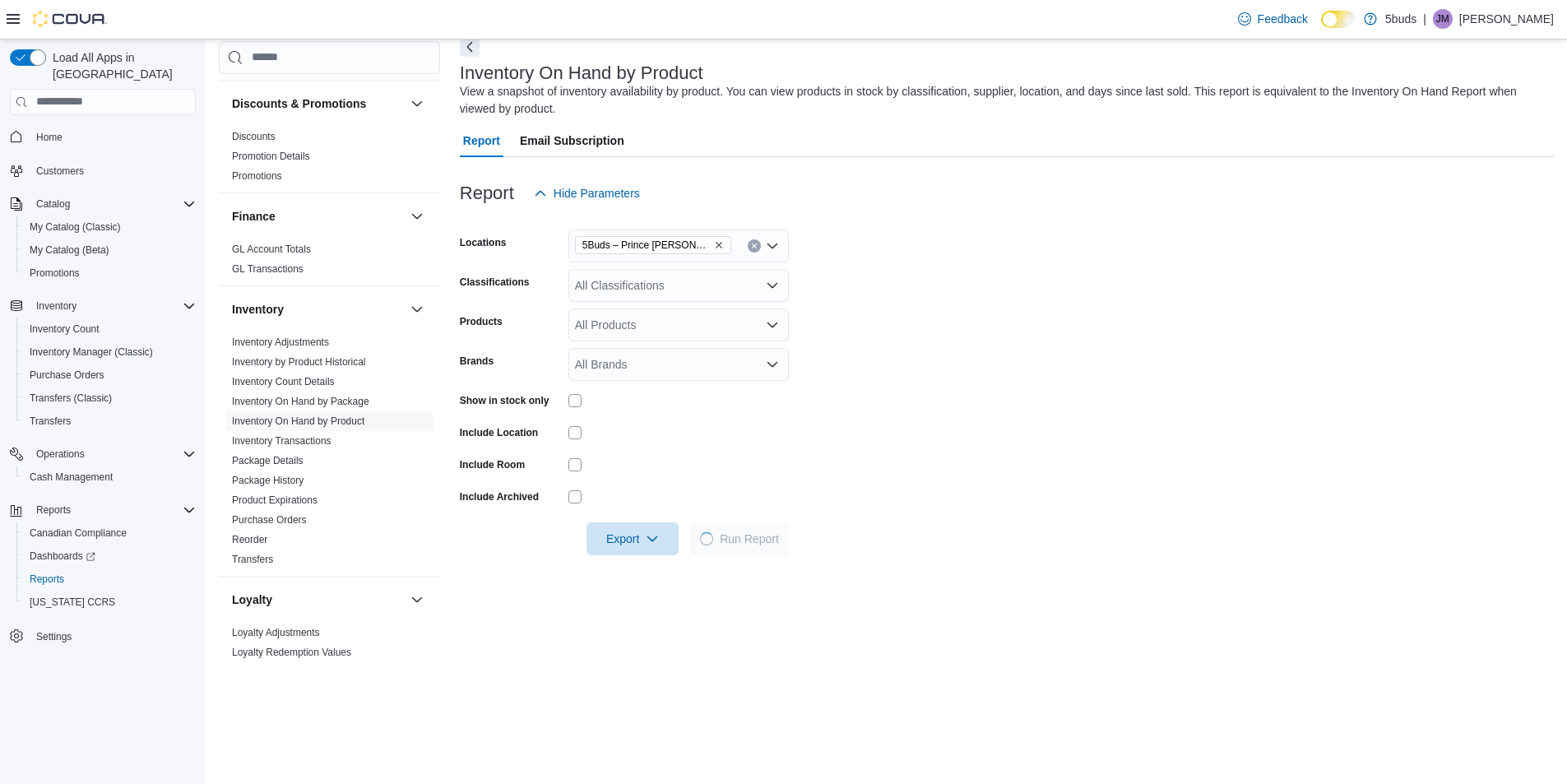
click at [566, 399] on div "Show in stock only" at bounding box center [624, 400] width 329 height 25
click at [719, 528] on span "Run Report" at bounding box center [739, 538] width 79 height 33
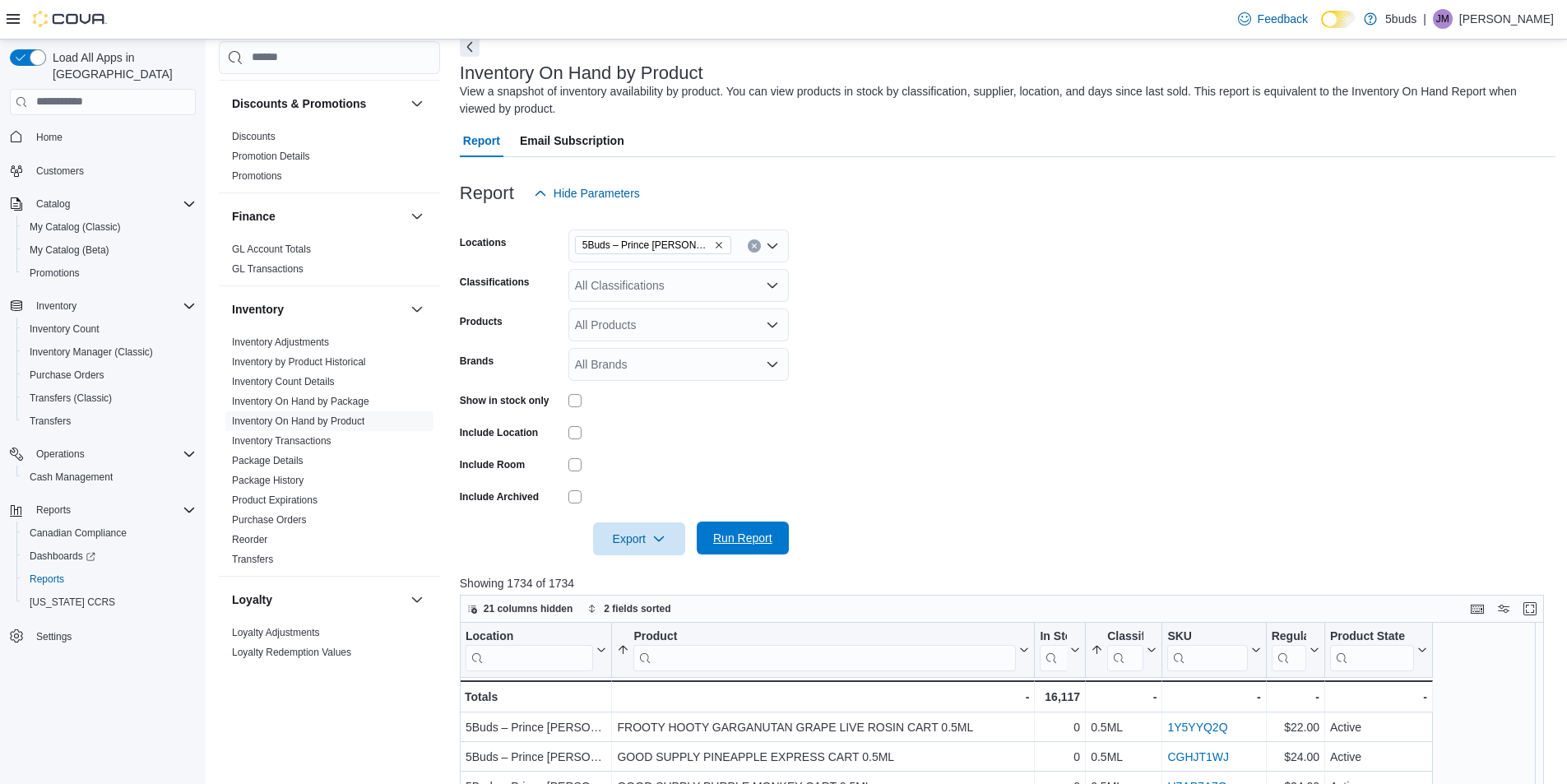
click at [718, 527] on span "Run Report" at bounding box center [743, 537] width 73 height 33
click at [769, 522] on span "Run Report" at bounding box center [743, 537] width 73 height 33
